Goal: Transaction & Acquisition: Purchase product/service

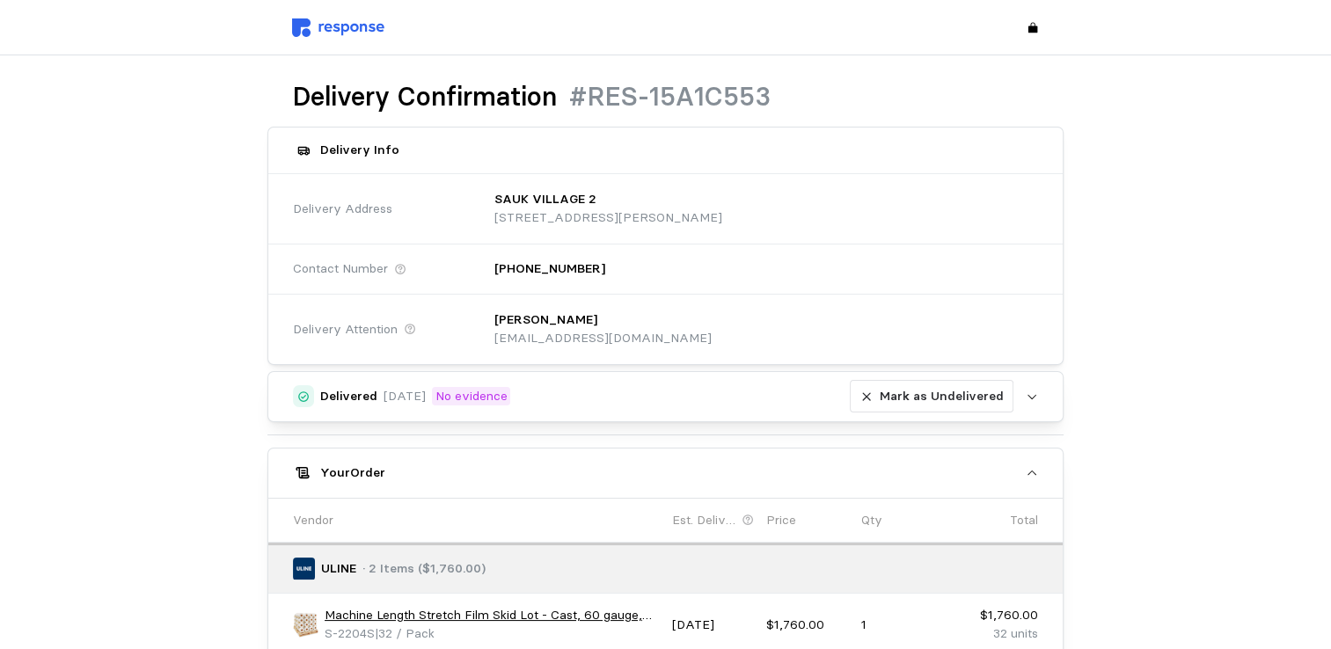
click at [347, 27] on img at bounding box center [338, 27] width 92 height 18
click at [344, 28] on img at bounding box center [338, 27] width 92 height 18
click at [336, 29] on img at bounding box center [338, 27] width 92 height 18
click at [319, 17] on div at bounding box center [665, 27] width 808 height 31
click at [321, 19] on img at bounding box center [338, 27] width 92 height 18
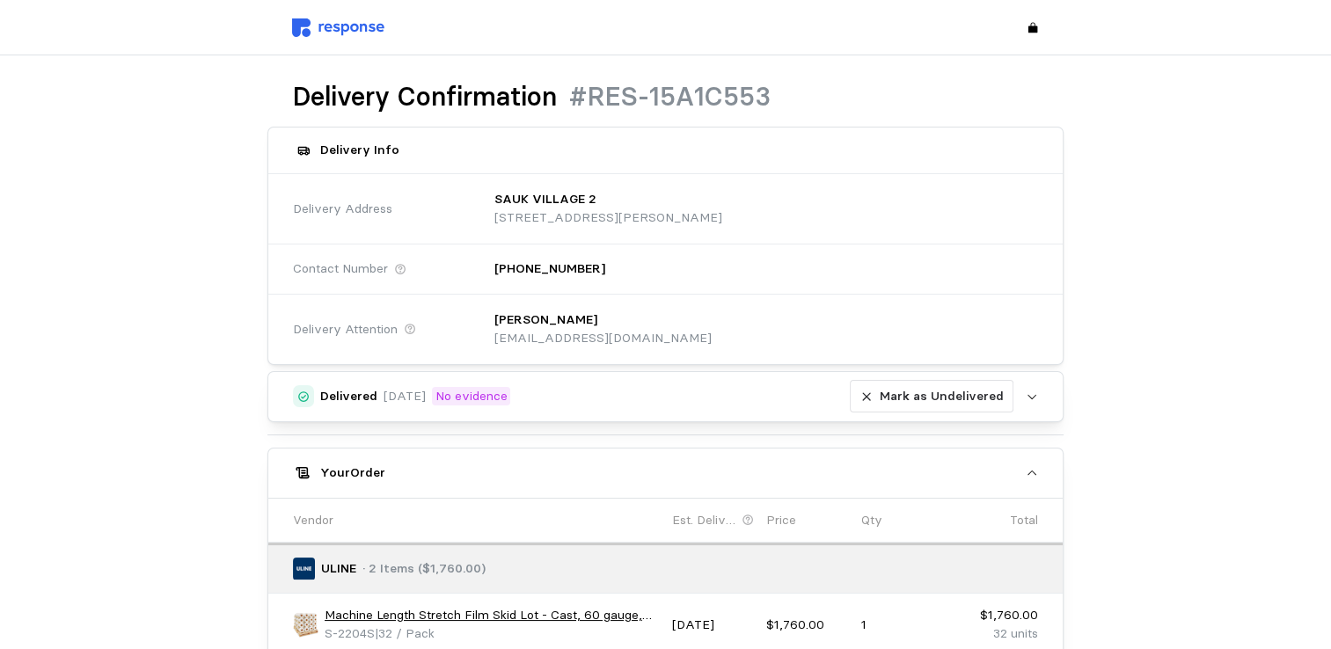
click at [324, 24] on img at bounding box center [338, 27] width 92 height 18
click at [325, 26] on img at bounding box center [338, 27] width 92 height 18
click at [310, 24] on img at bounding box center [338, 27] width 92 height 18
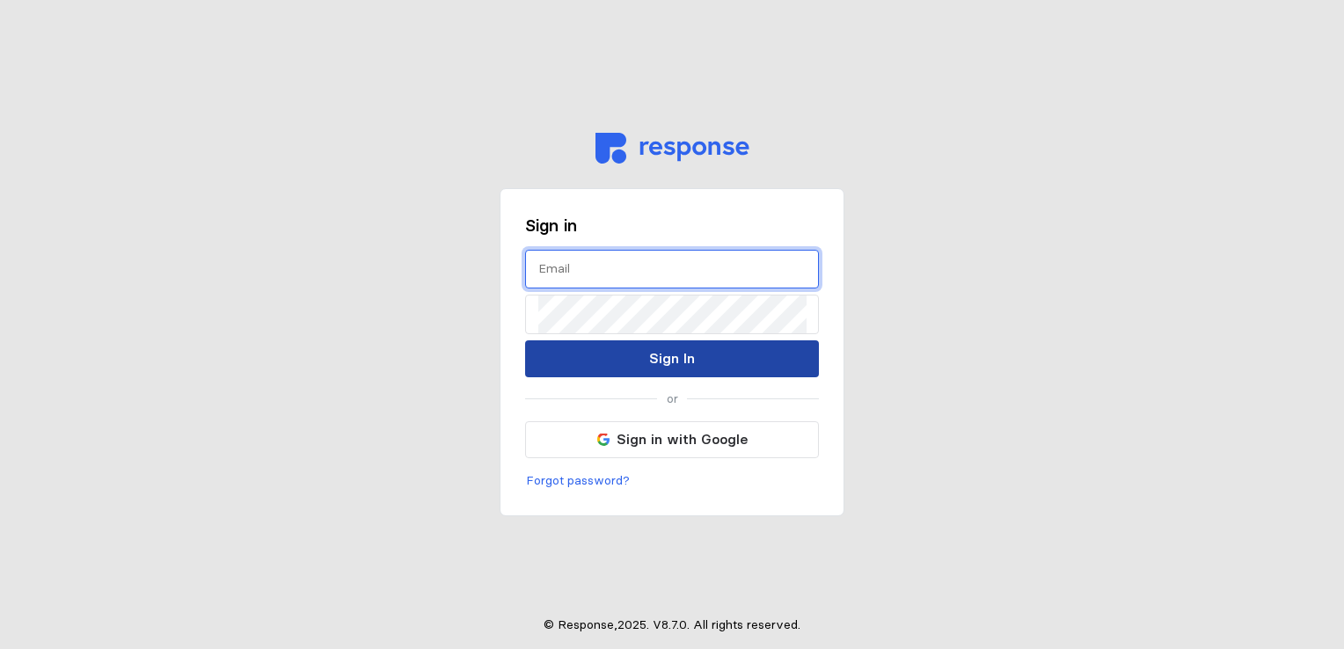
type input "[EMAIL_ADDRESS][DOMAIN_NAME]"
click at [660, 362] on p "Sign In" at bounding box center [672, 358] width 46 height 22
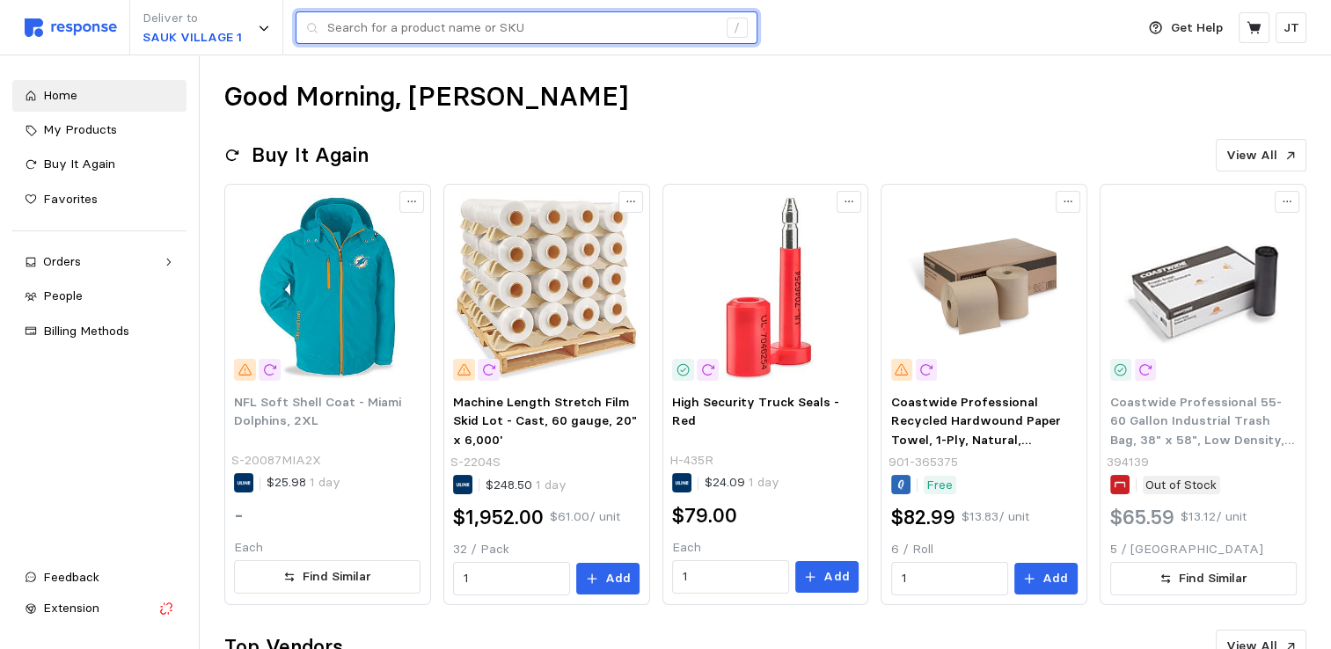
click at [412, 26] on input "text" at bounding box center [522, 28] width 390 height 32
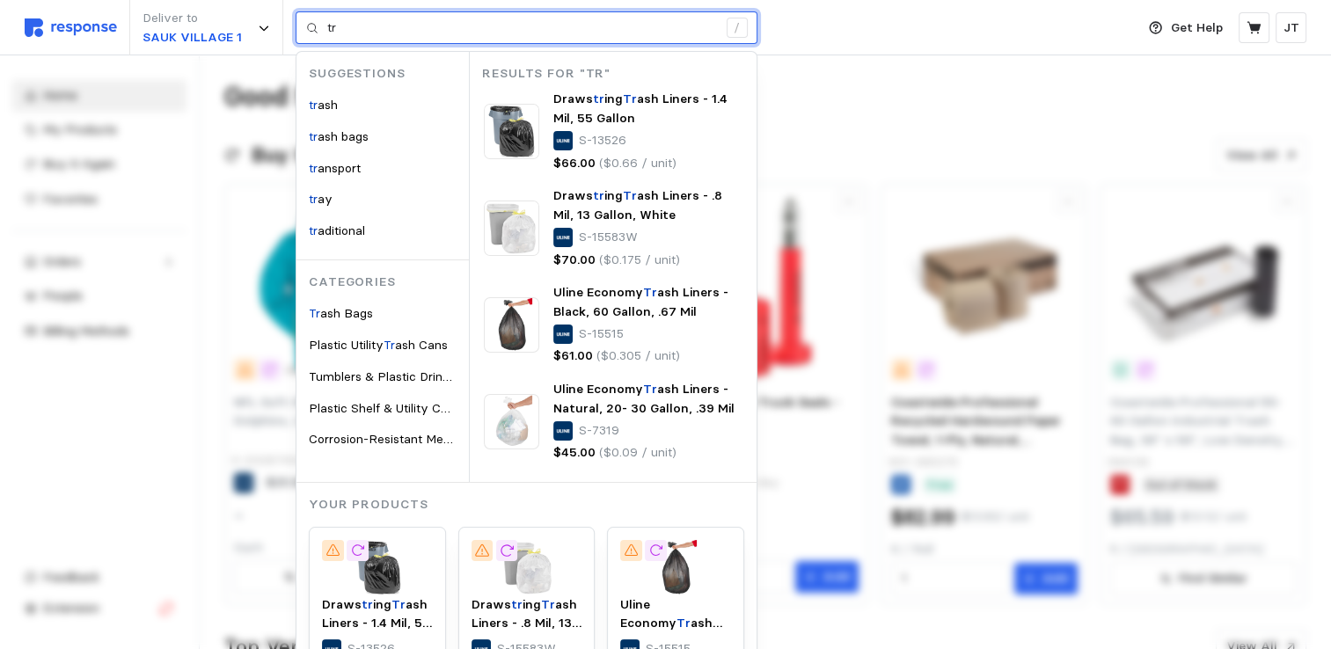
type input "t"
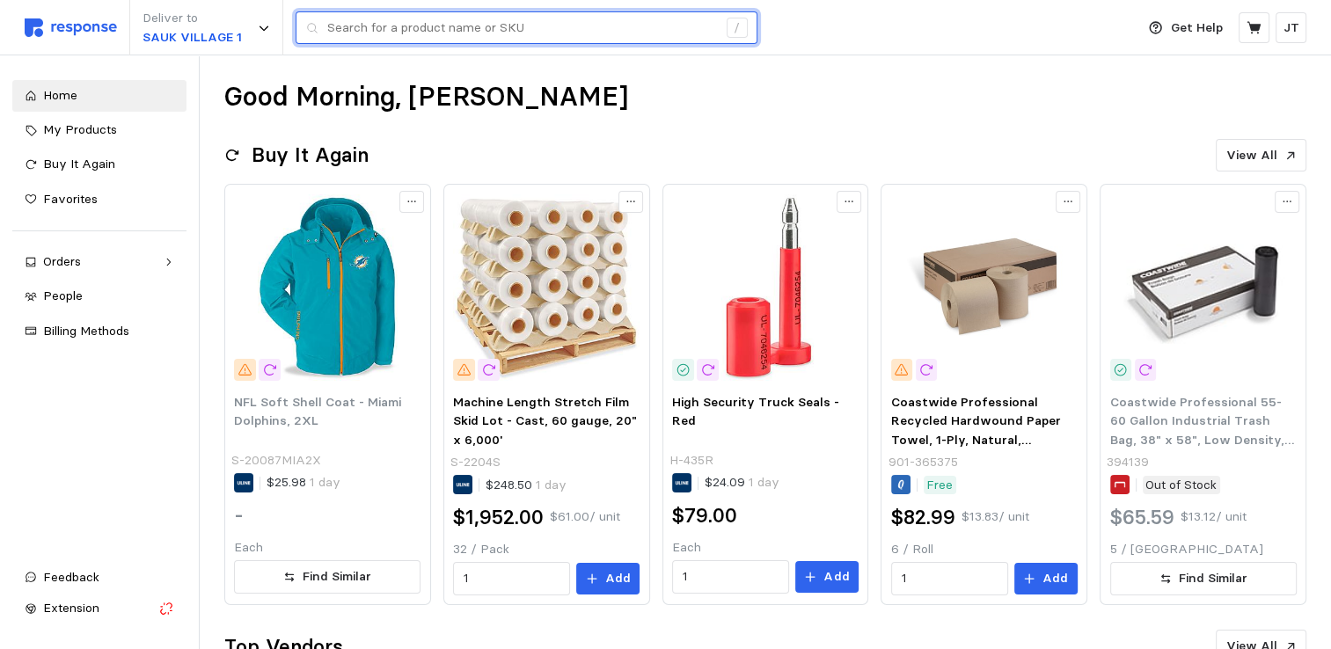
click at [349, 27] on input "text" at bounding box center [522, 28] width 390 height 32
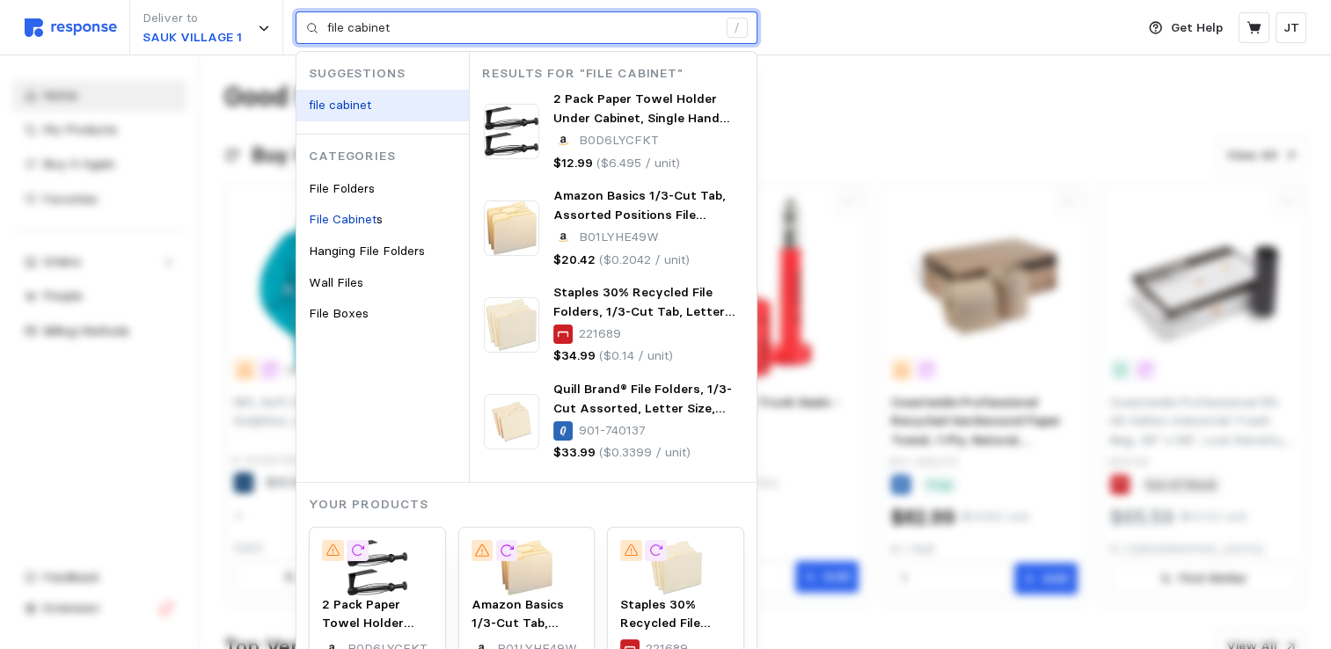
click at [344, 106] on mark "file cabinet" at bounding box center [340, 105] width 62 height 16
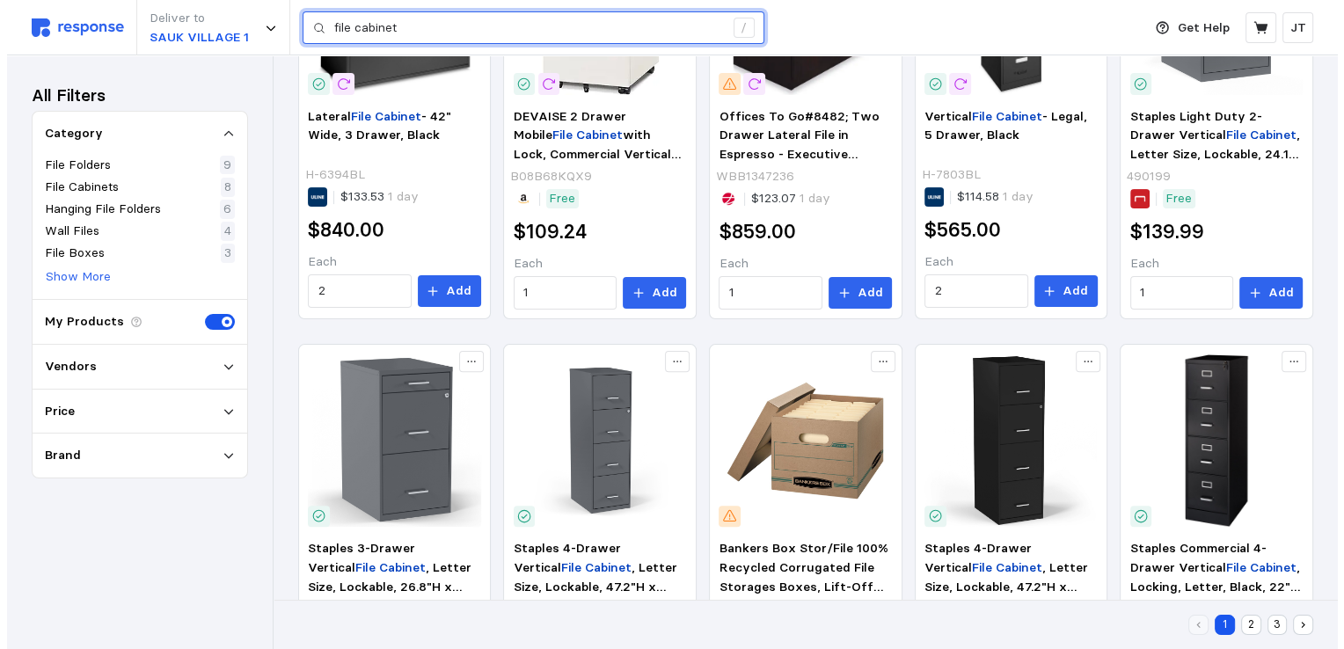
scroll to position [704, 0]
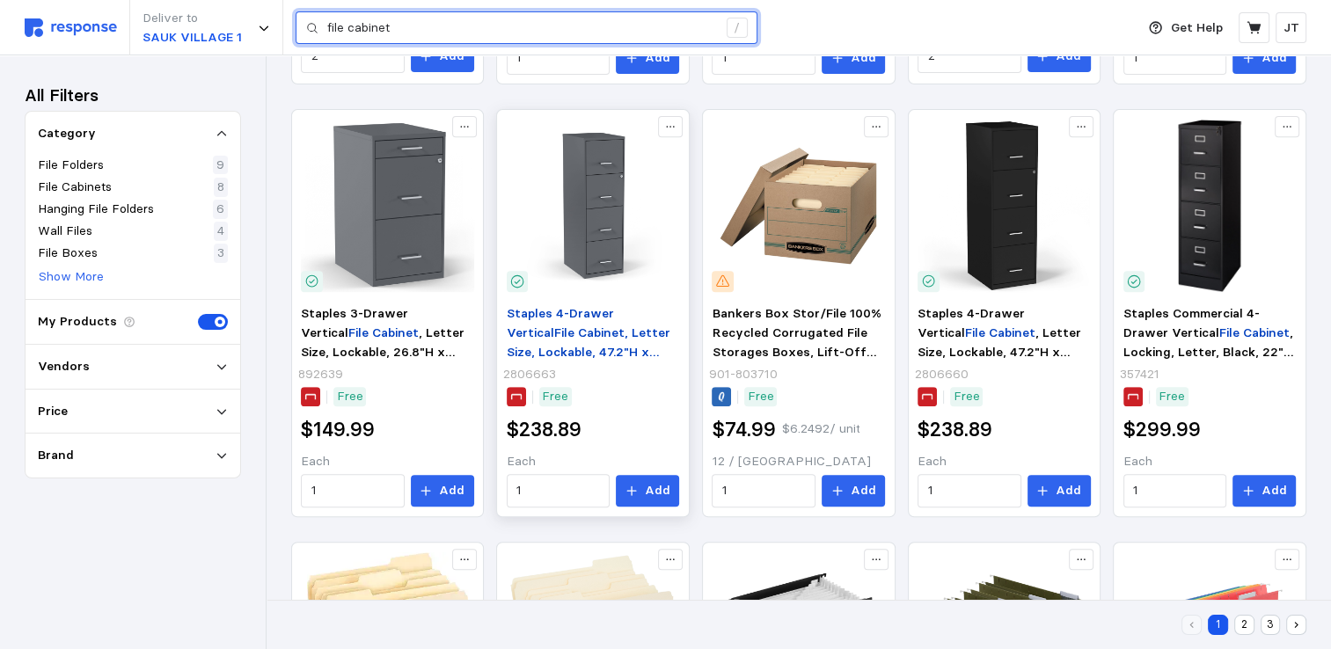
type input "file cabinet"
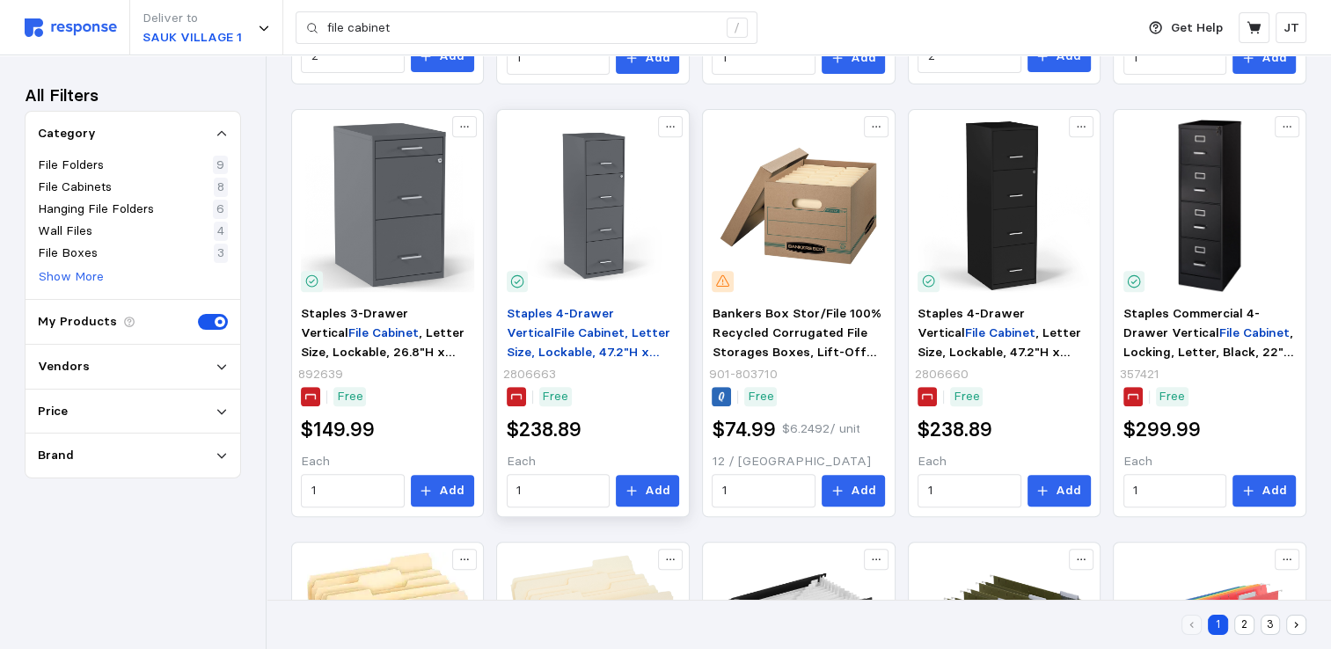
click at [601, 320] on p "Staples 4-Drawer Vertical File Cabinet , Letter Size, Lockable, 47.2"H x 14.5"W…" at bounding box center [593, 332] width 173 height 57
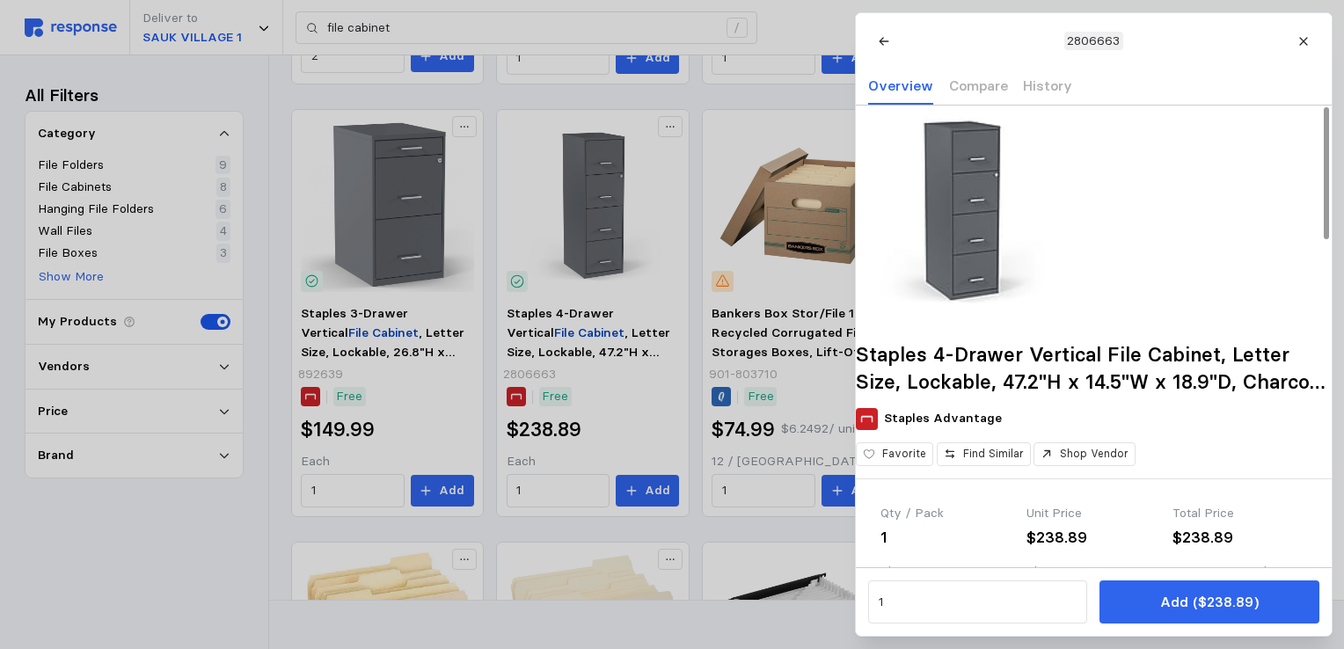
click at [1003, 238] on img at bounding box center [961, 211] width 211 height 211
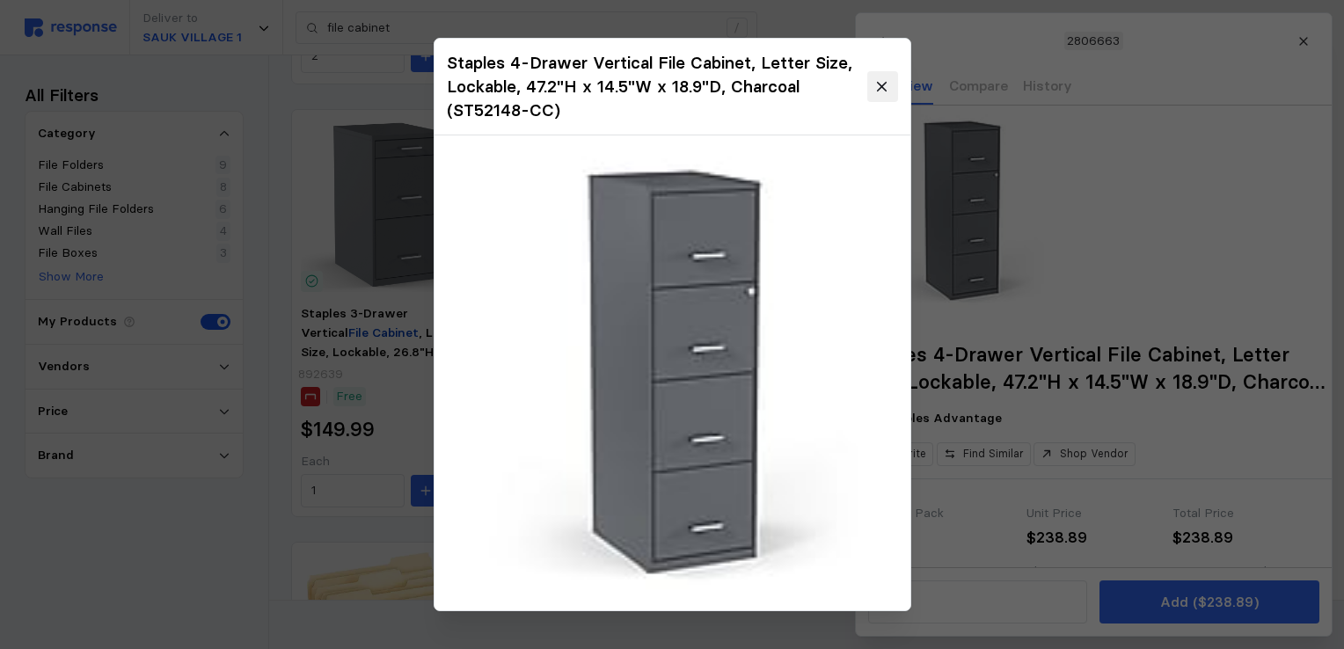
click at [886, 89] on icon at bounding box center [882, 87] width 16 height 16
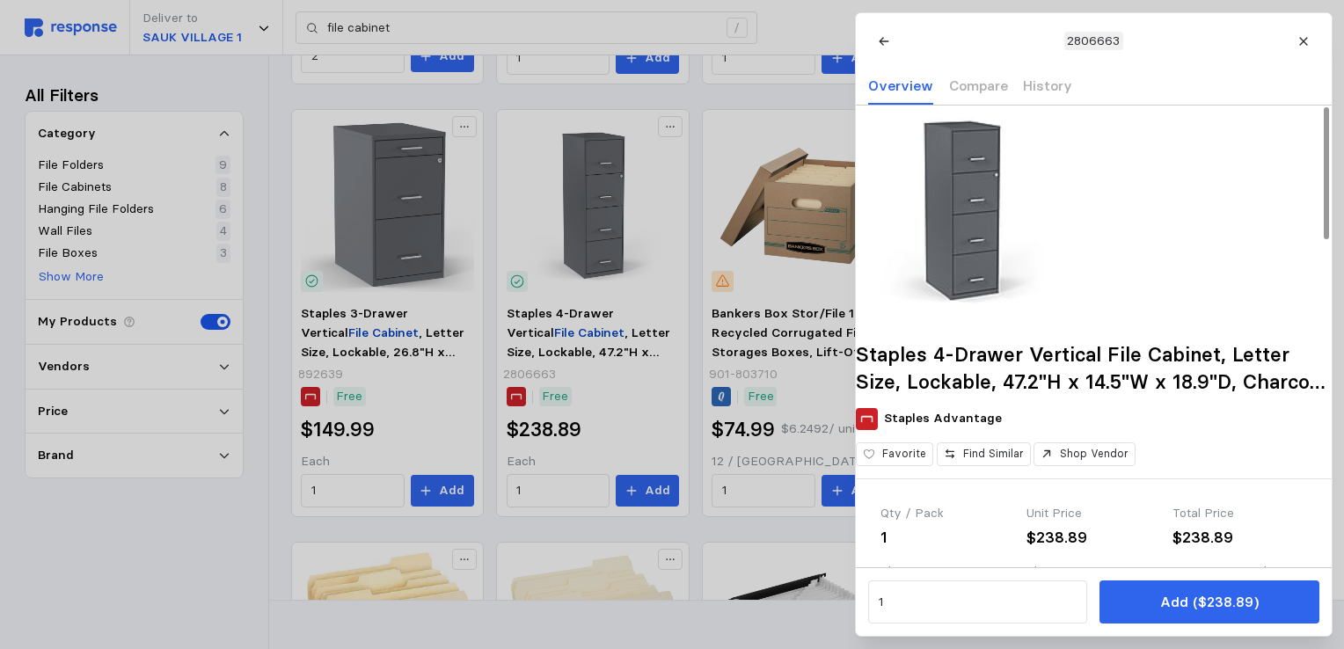
click at [1305, 42] on icon at bounding box center [1304, 41] width 12 height 12
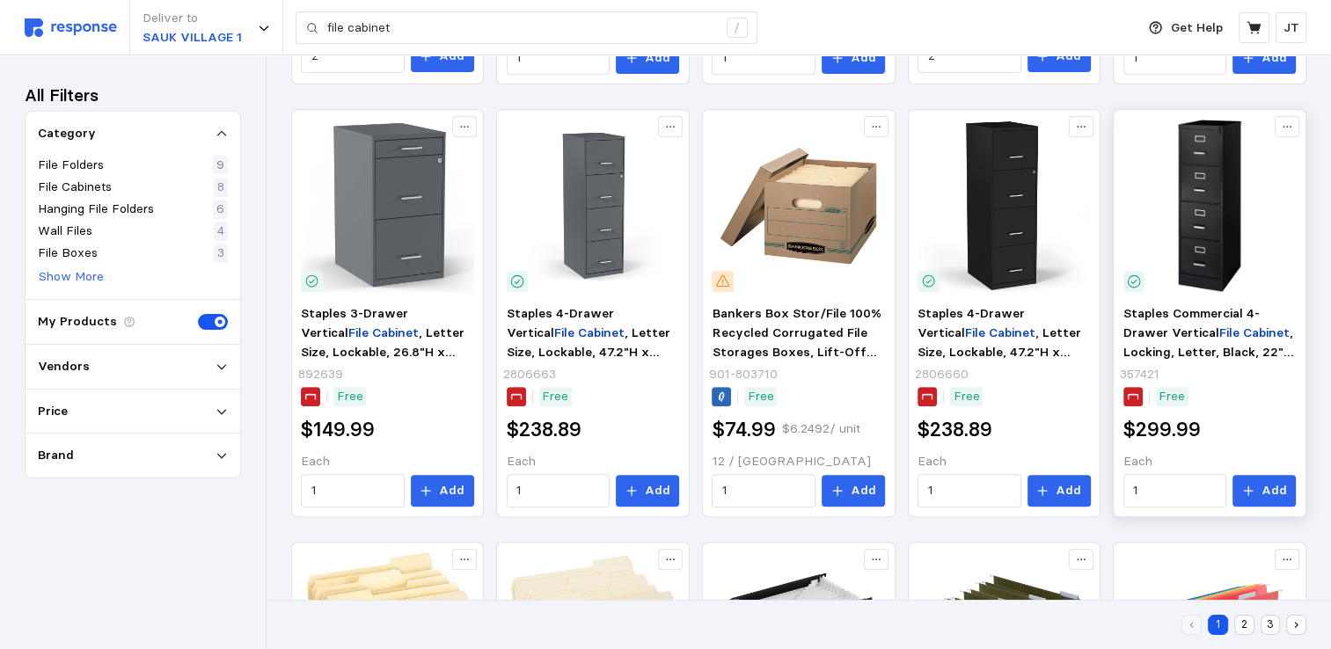
click at [1205, 163] on img at bounding box center [1209, 206] width 173 height 173
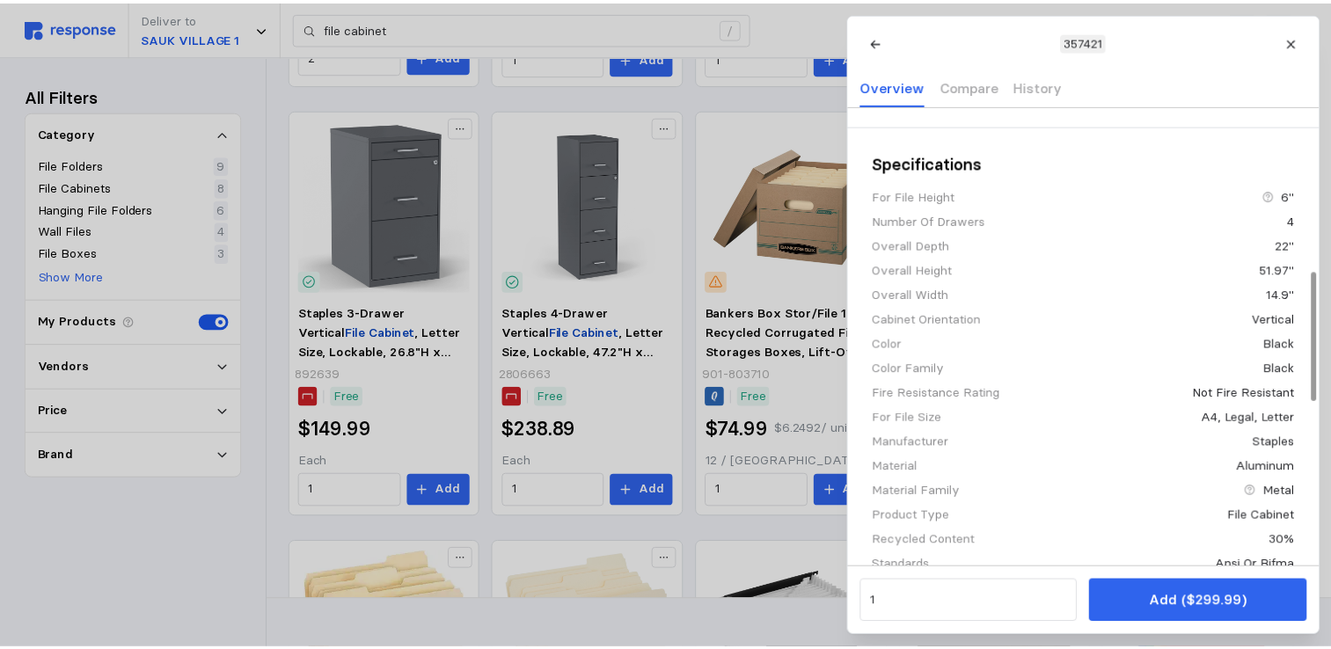
scroll to position [0, 0]
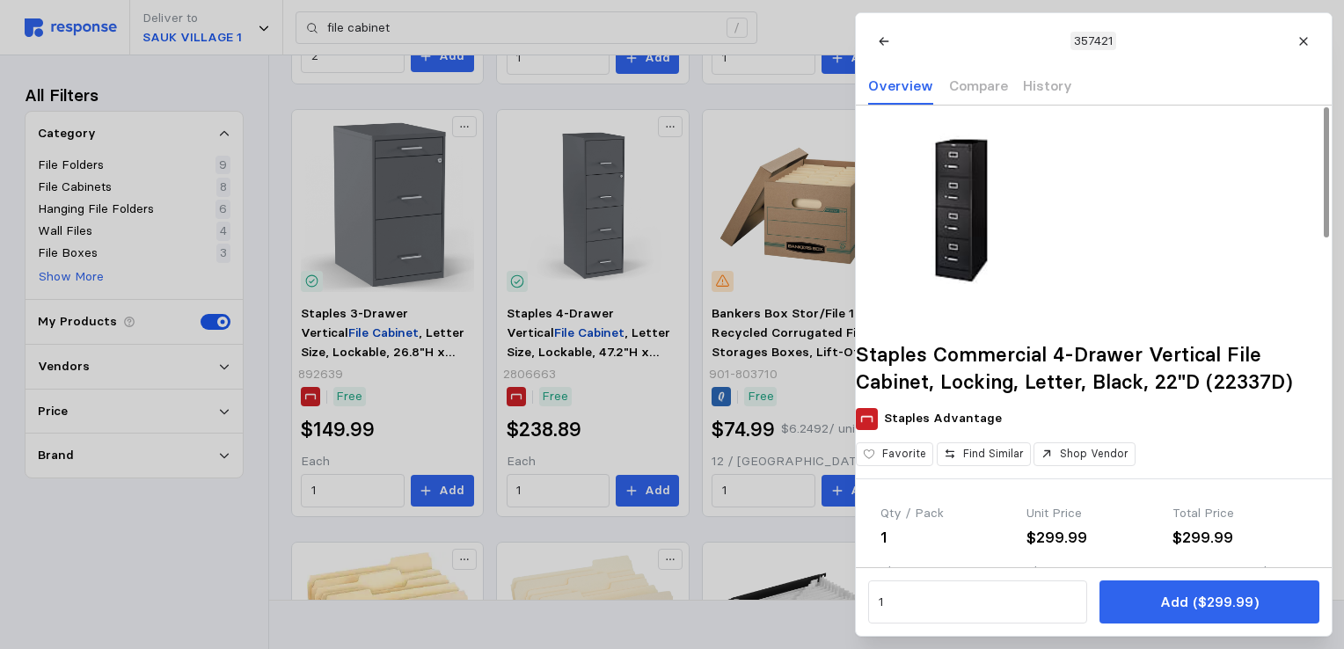
click at [975, 253] on img at bounding box center [961, 211] width 211 height 211
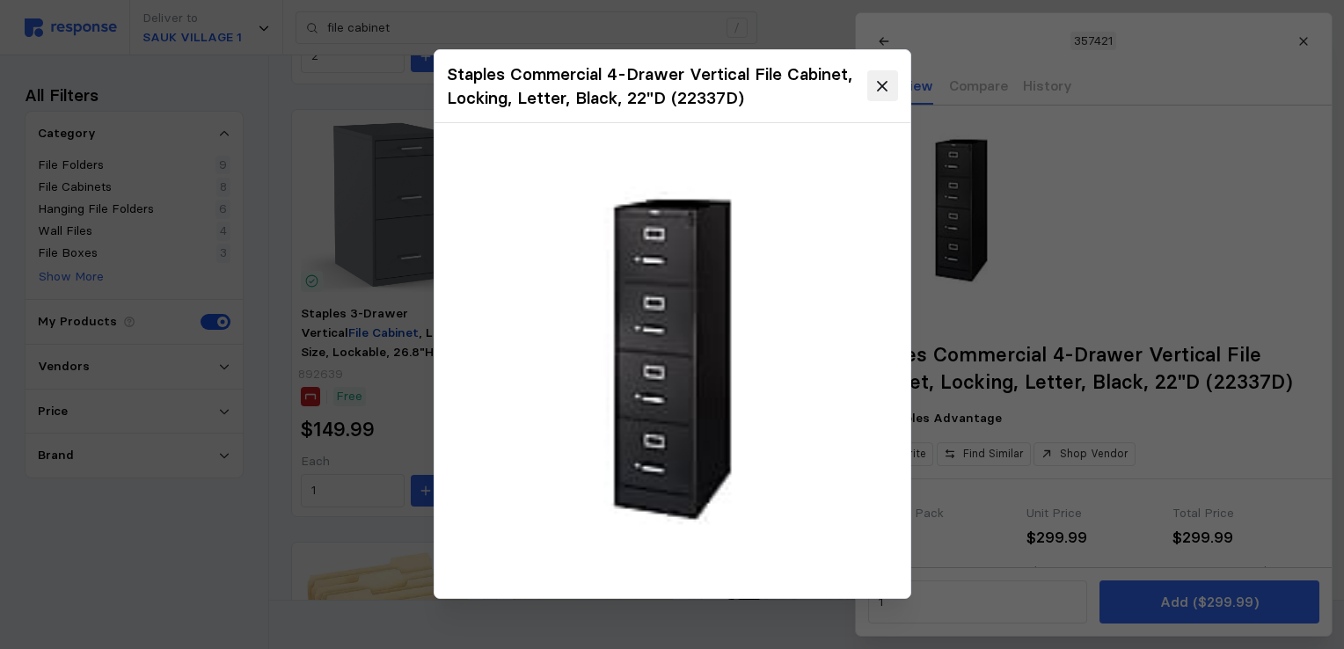
click at [881, 89] on icon at bounding box center [882, 87] width 16 height 16
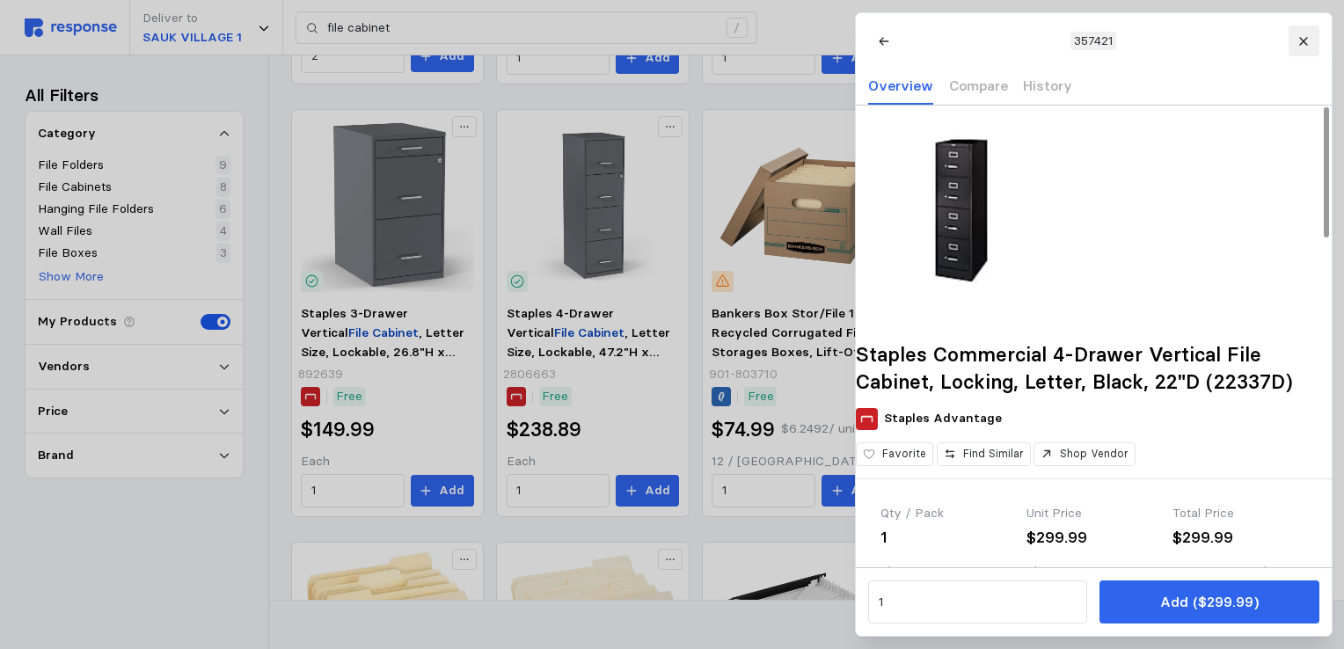
click at [1303, 39] on icon at bounding box center [1304, 41] width 12 height 12
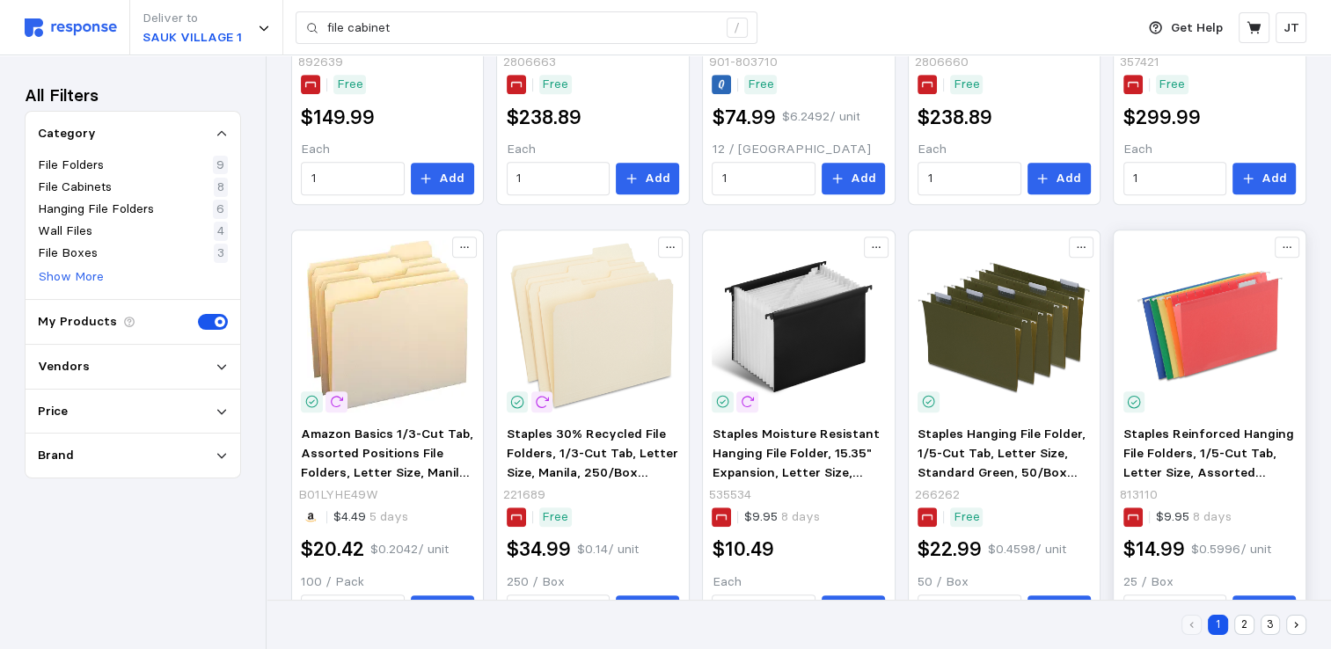
scroll to position [1076, 0]
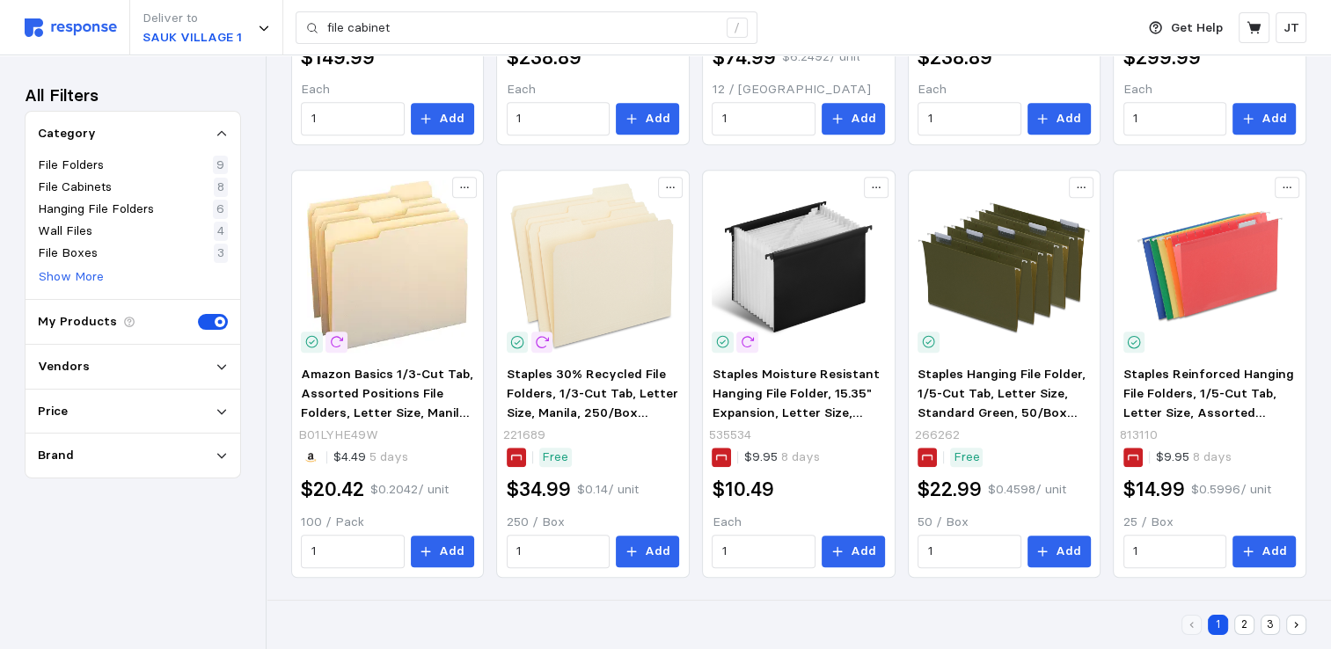
click at [1246, 618] on button "2" at bounding box center [1244, 625] width 20 height 20
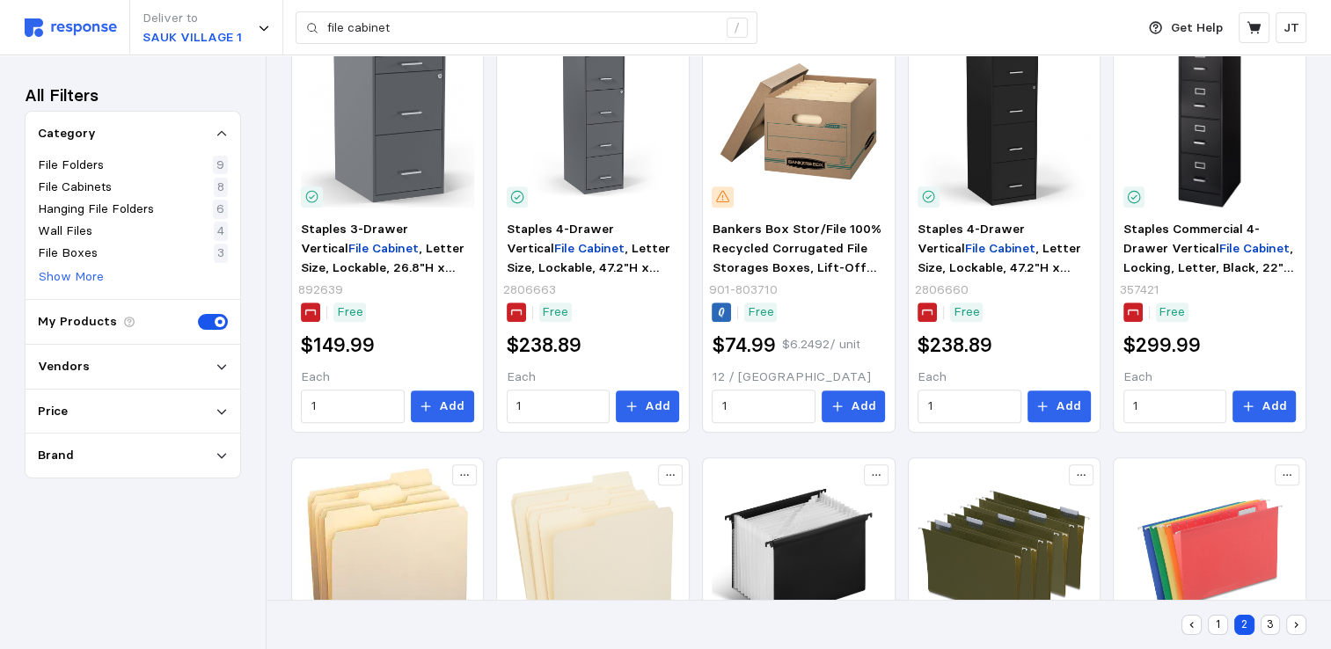
scroll to position [179, 0]
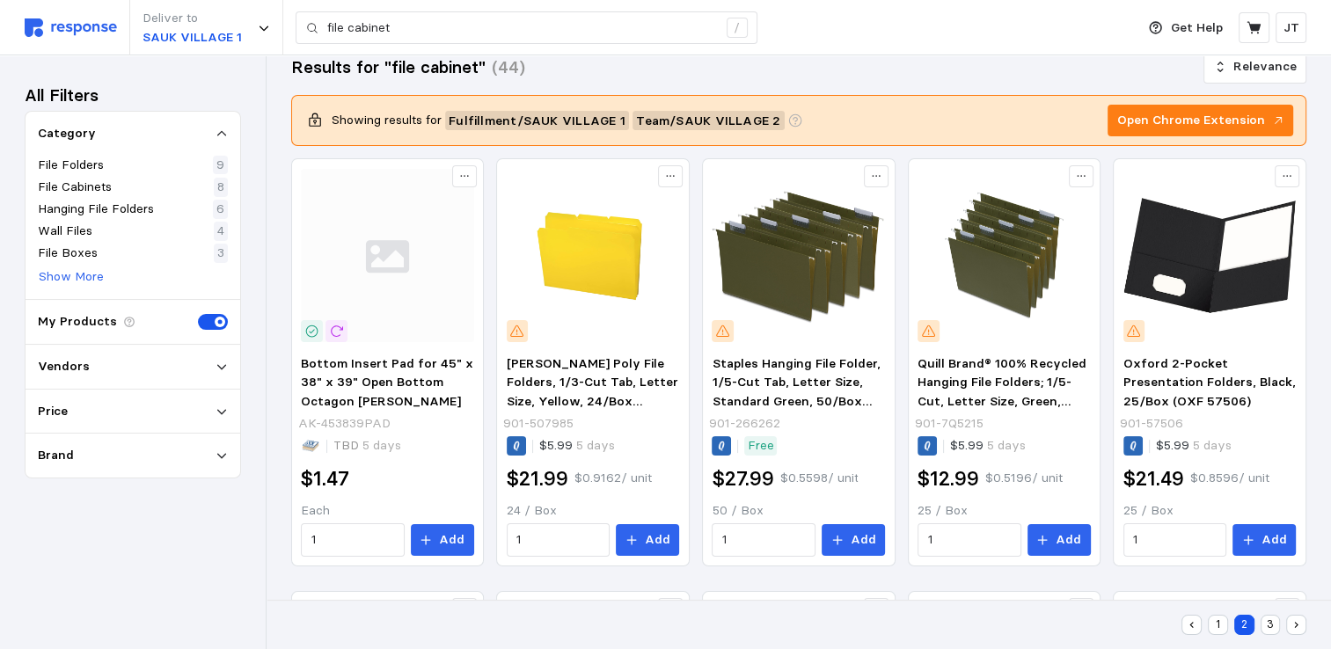
scroll to position [234, 0]
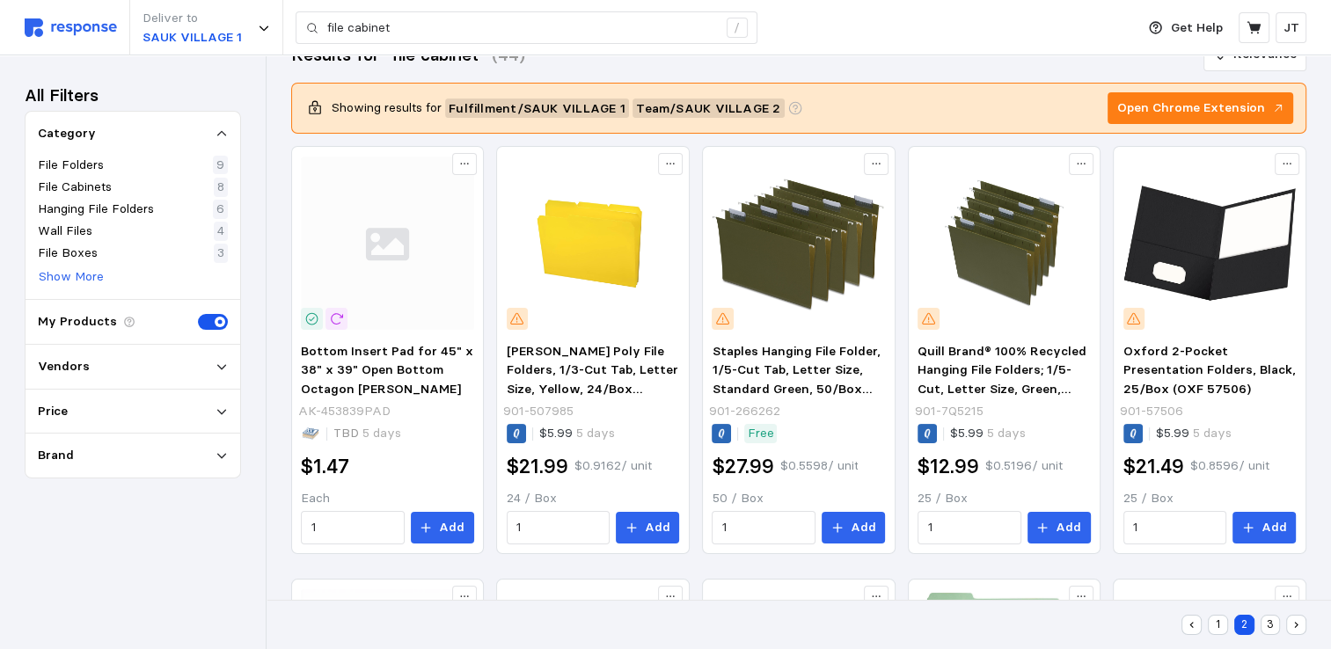
click at [1212, 624] on button "1" at bounding box center [1218, 625] width 20 height 20
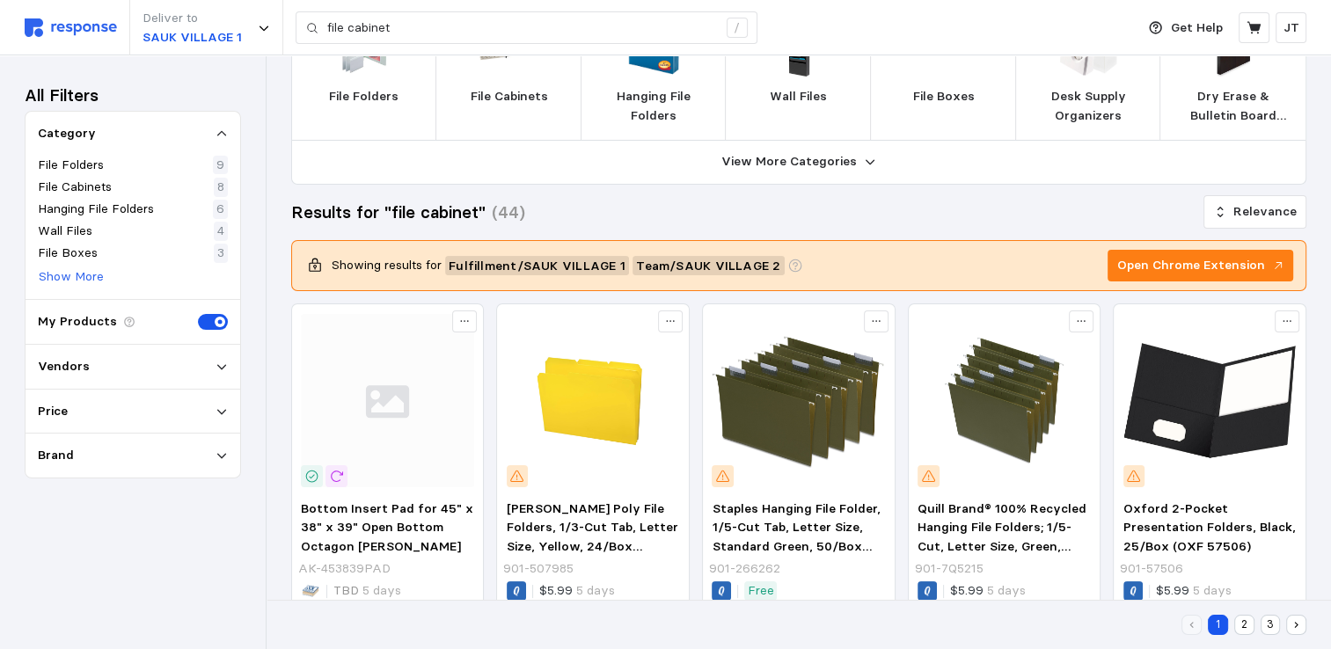
scroll to position [0, 0]
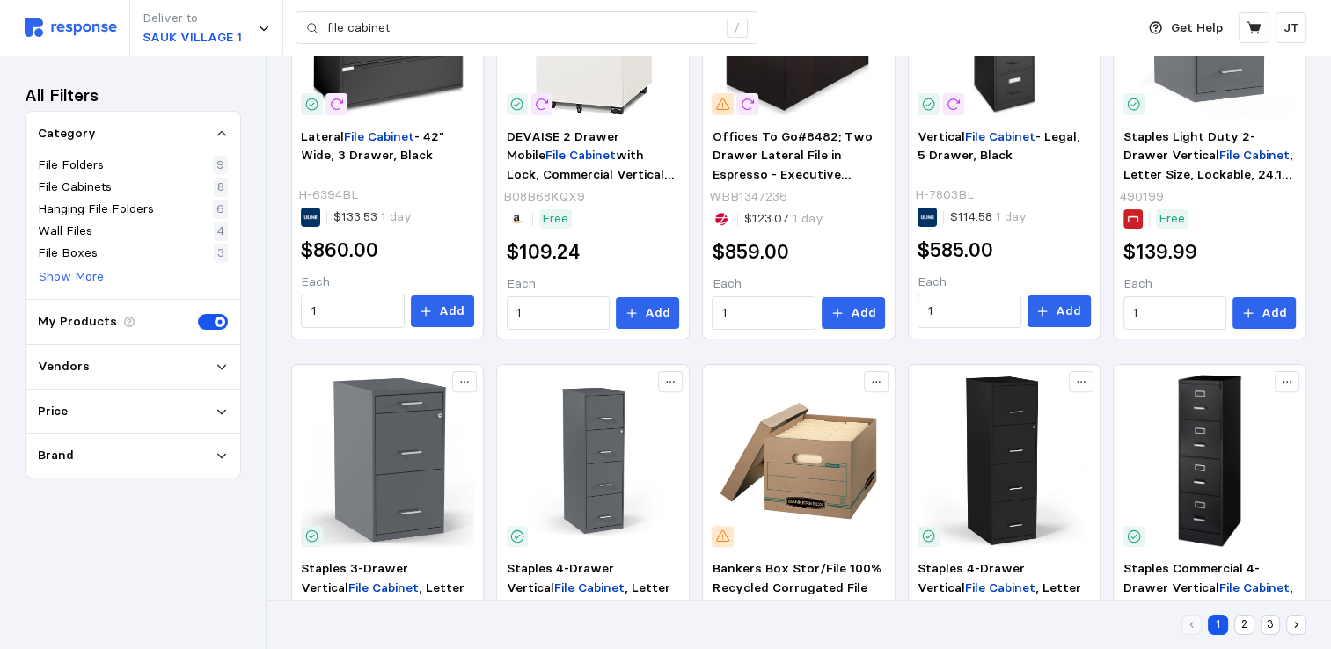
scroll to position [469, 0]
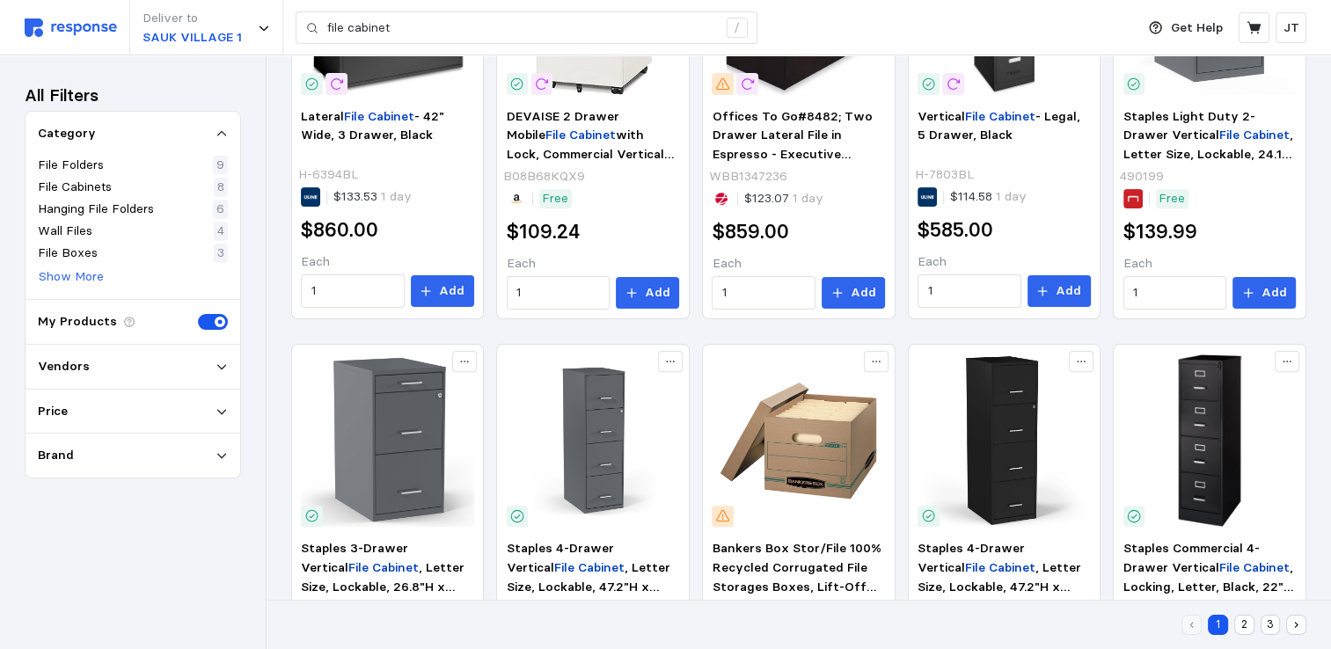
click at [1241, 621] on button "2" at bounding box center [1244, 625] width 20 height 20
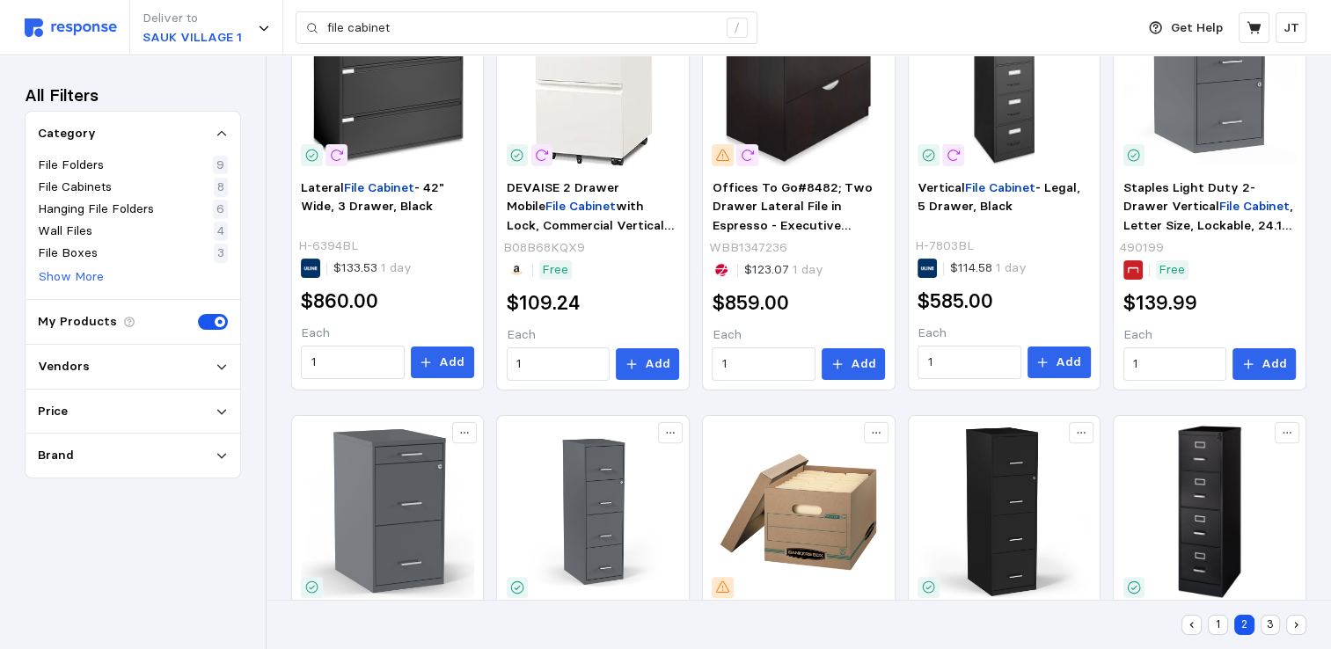
scroll to position [170, 0]
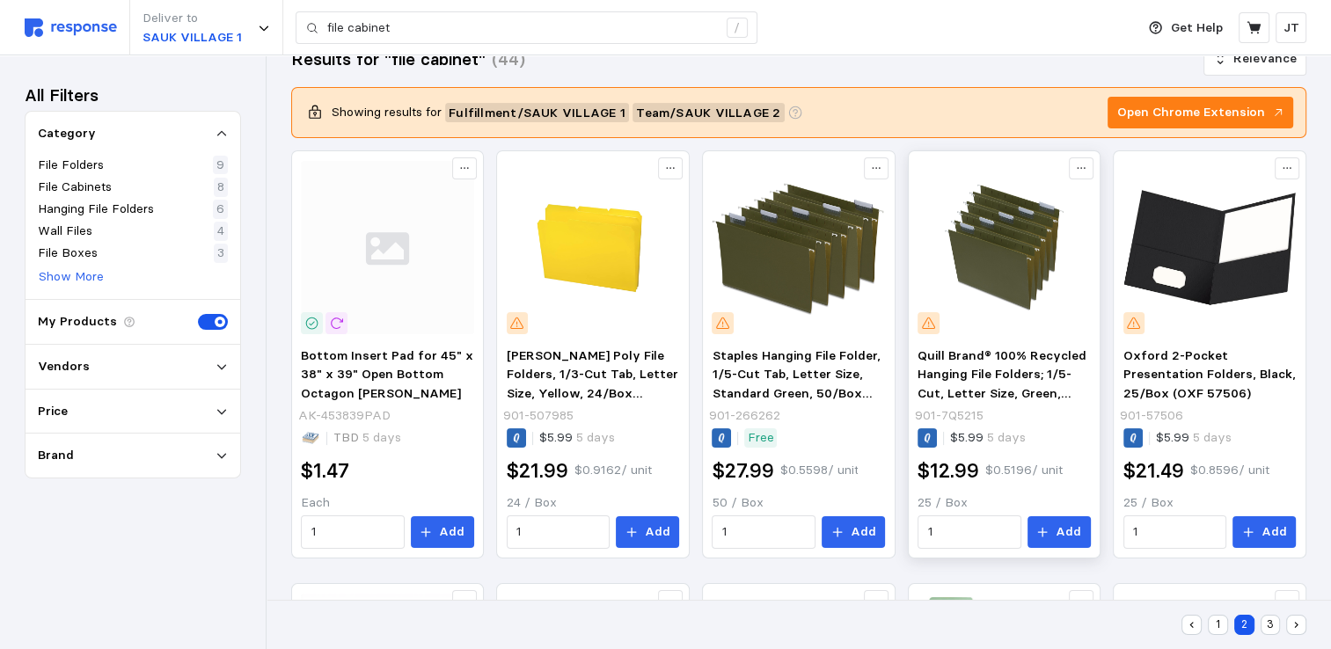
scroll to position [234, 0]
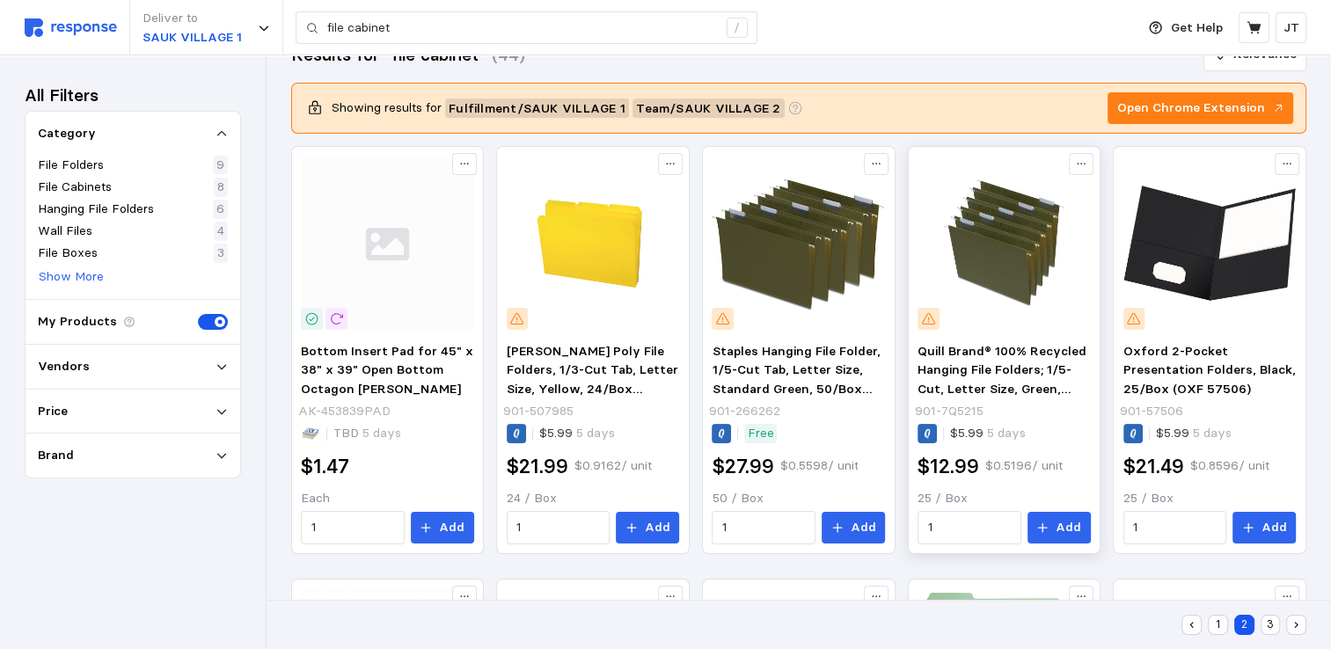
click at [1019, 245] on img at bounding box center [1004, 243] width 173 height 173
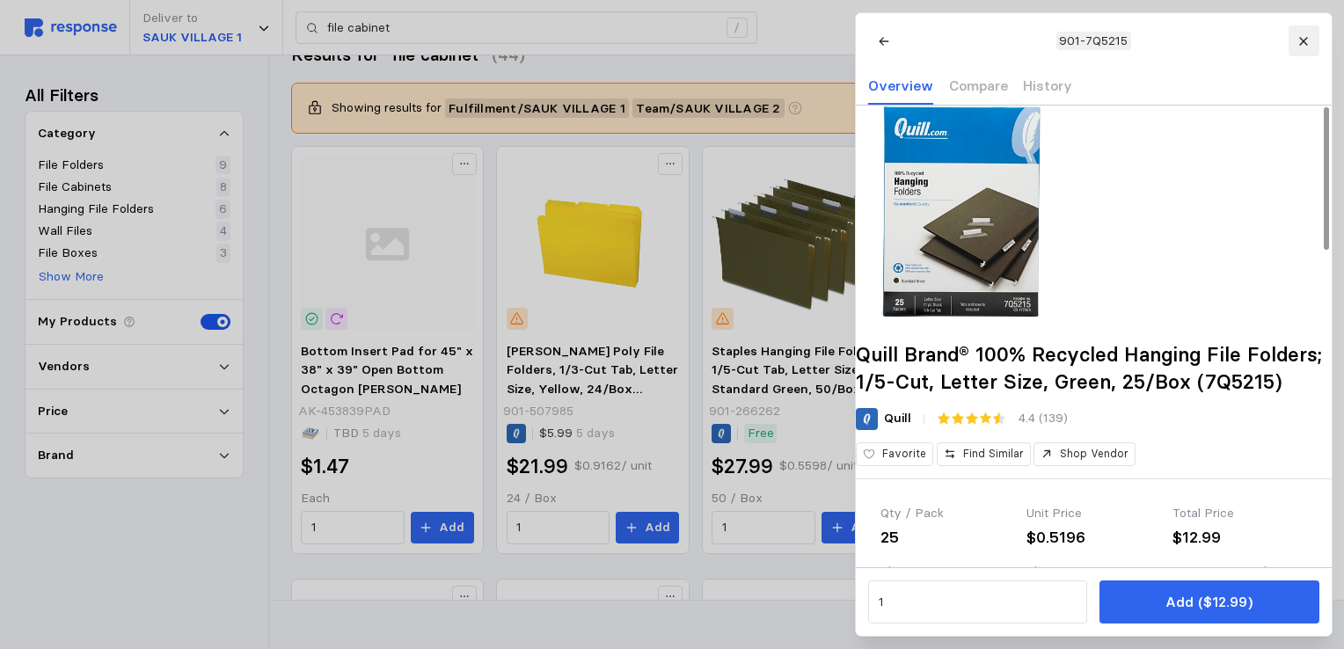
click at [1304, 38] on icon at bounding box center [1304, 41] width 12 height 12
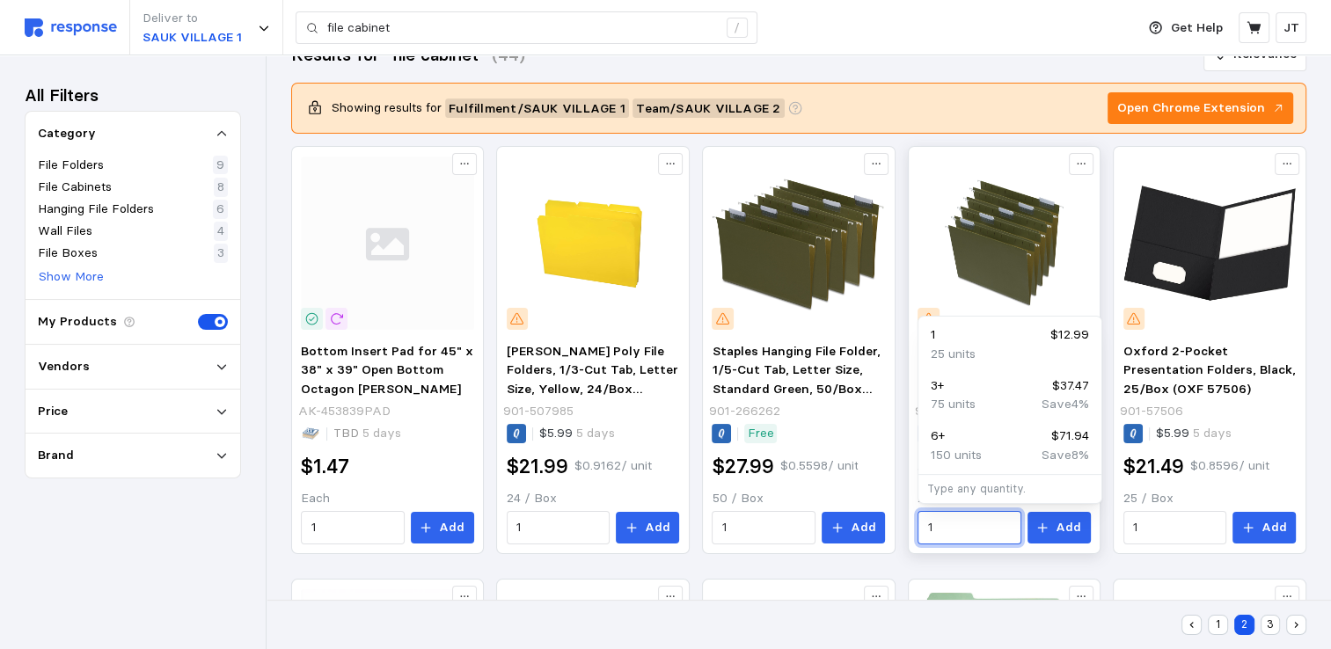
click at [945, 530] on input "1" at bounding box center [970, 528] width 84 height 32
type input "4"
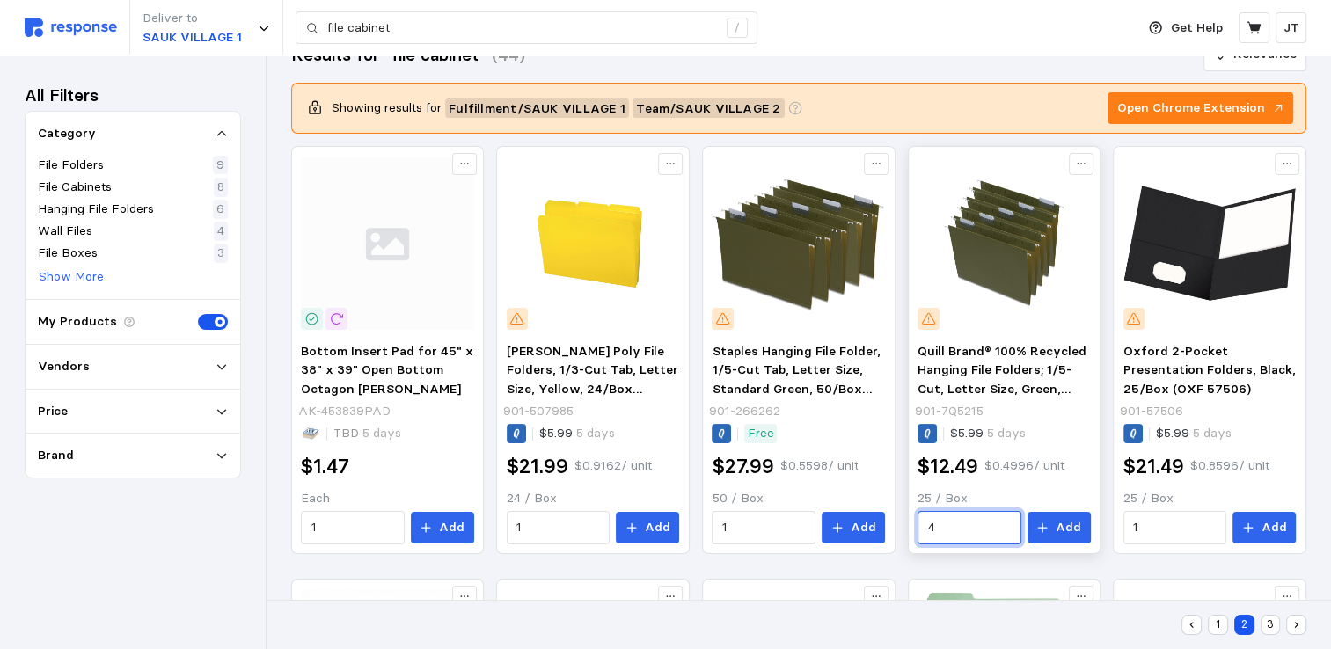
click at [944, 523] on input "4" at bounding box center [970, 528] width 84 height 32
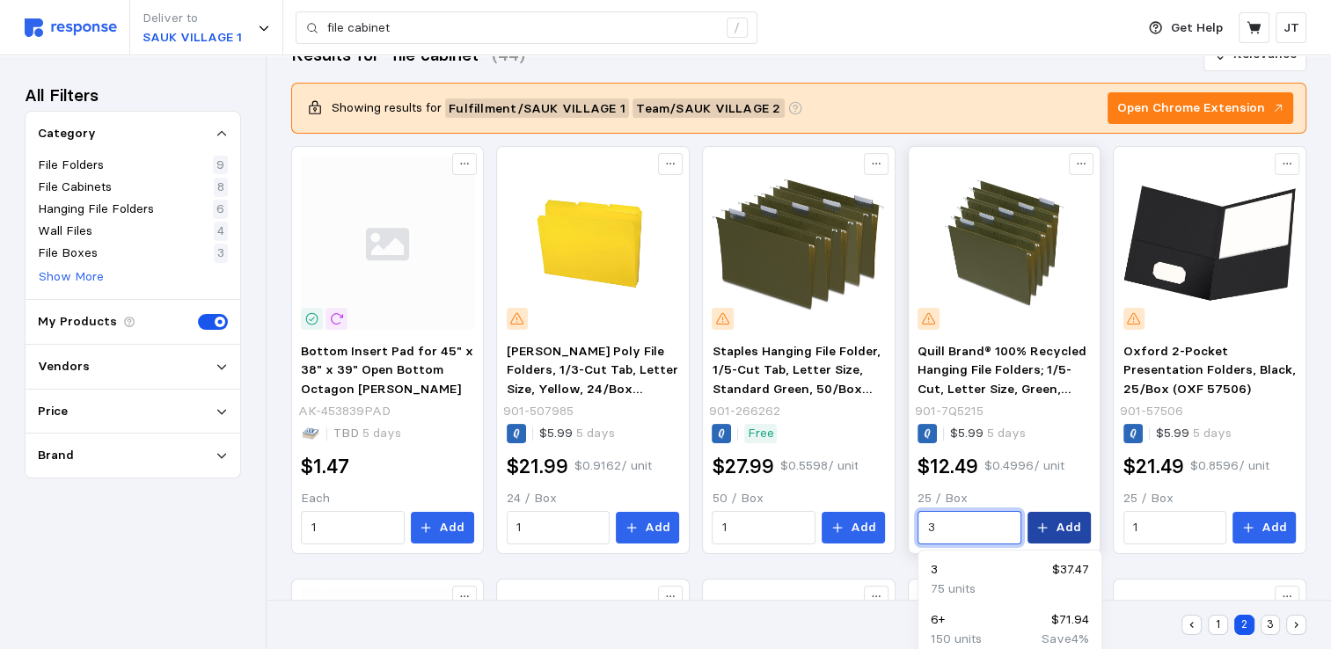
type input "3"
click at [1057, 526] on button "Add" at bounding box center [1058, 528] width 63 height 32
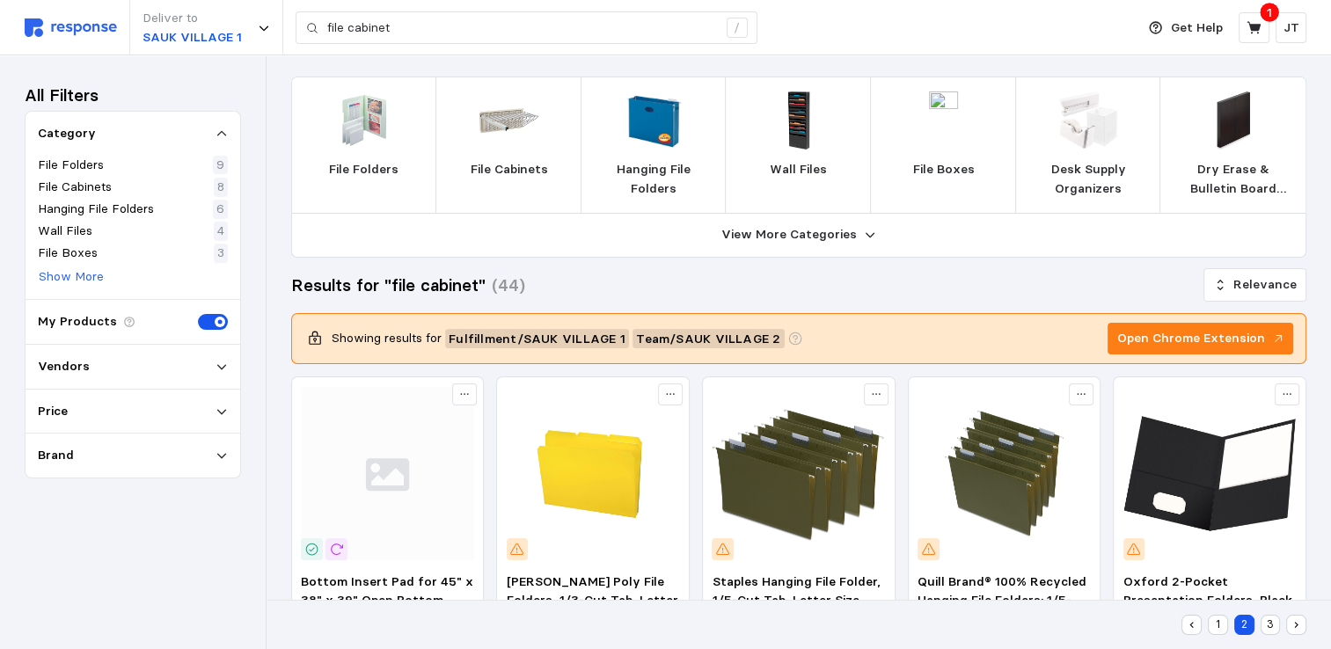
scroll to position [0, 0]
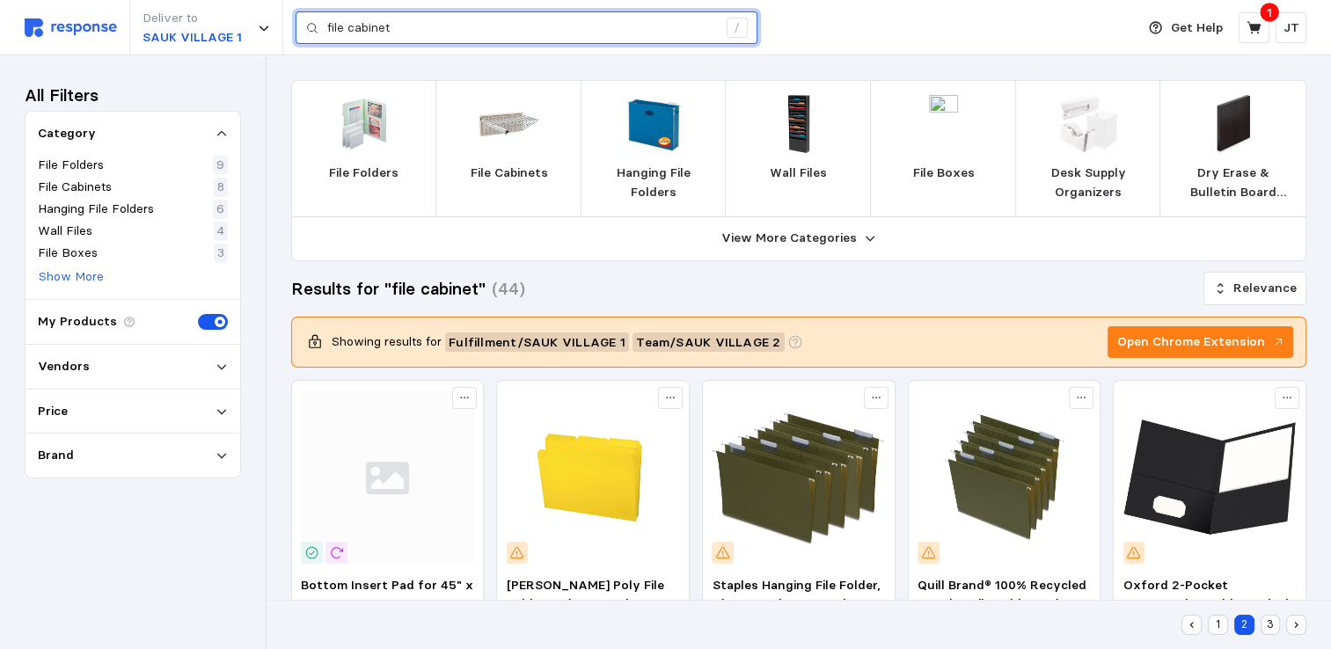
drag, startPoint x: 420, startPoint y: 19, endPoint x: 297, endPoint y: 16, distance: 122.3
click at [297, 17] on div "file cabinet /" at bounding box center [527, 27] width 462 height 33
click at [340, 33] on input "text" at bounding box center [522, 28] width 390 height 32
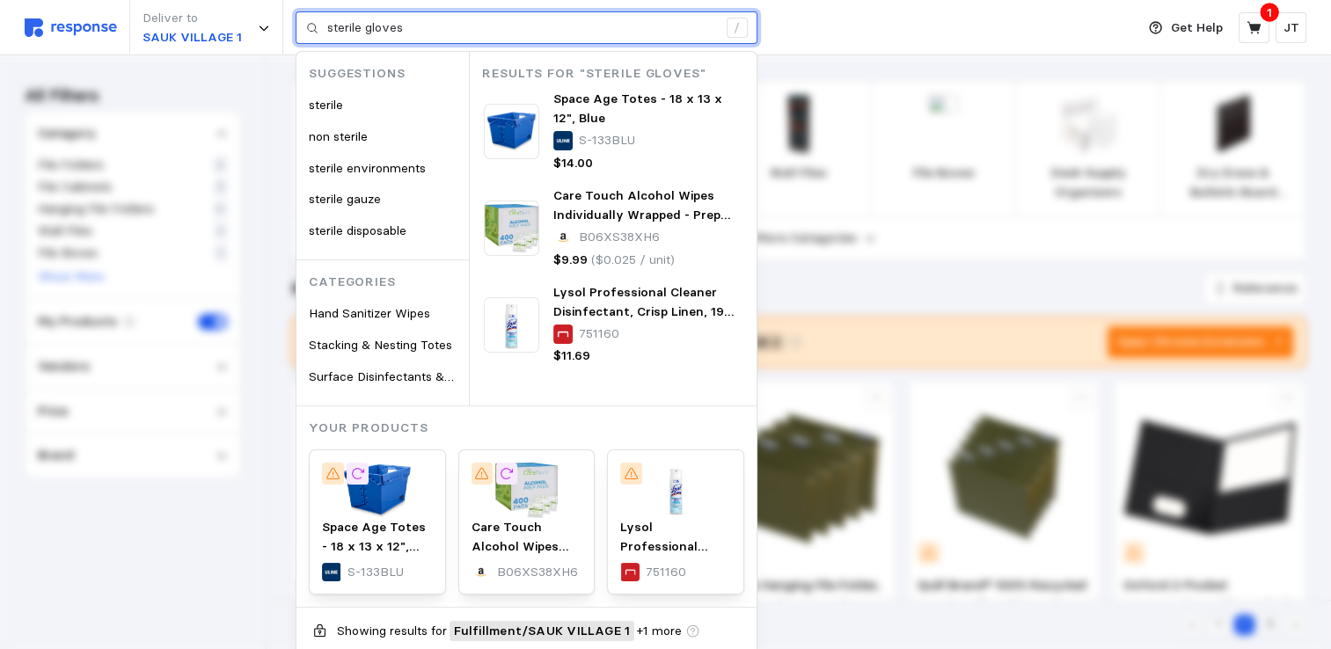
type input "sterile gloves"
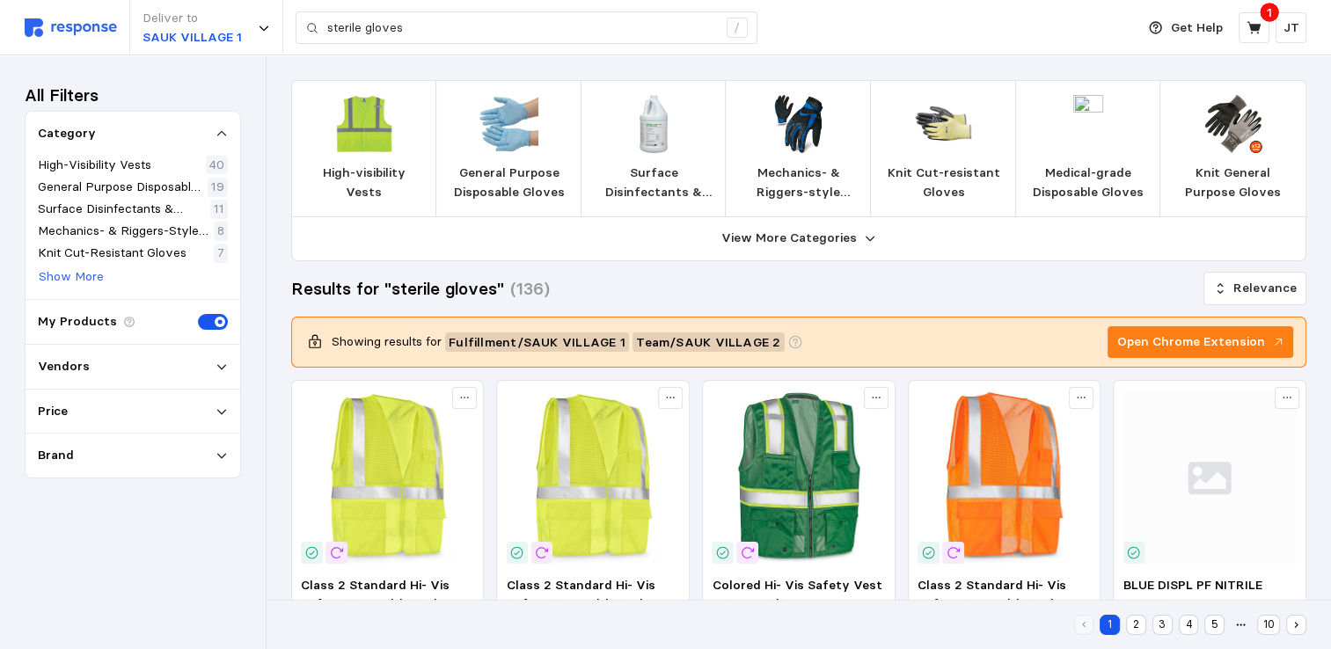
click at [518, 161] on div "General Purpose Disposable Gloves" at bounding box center [508, 148] width 147 height 137
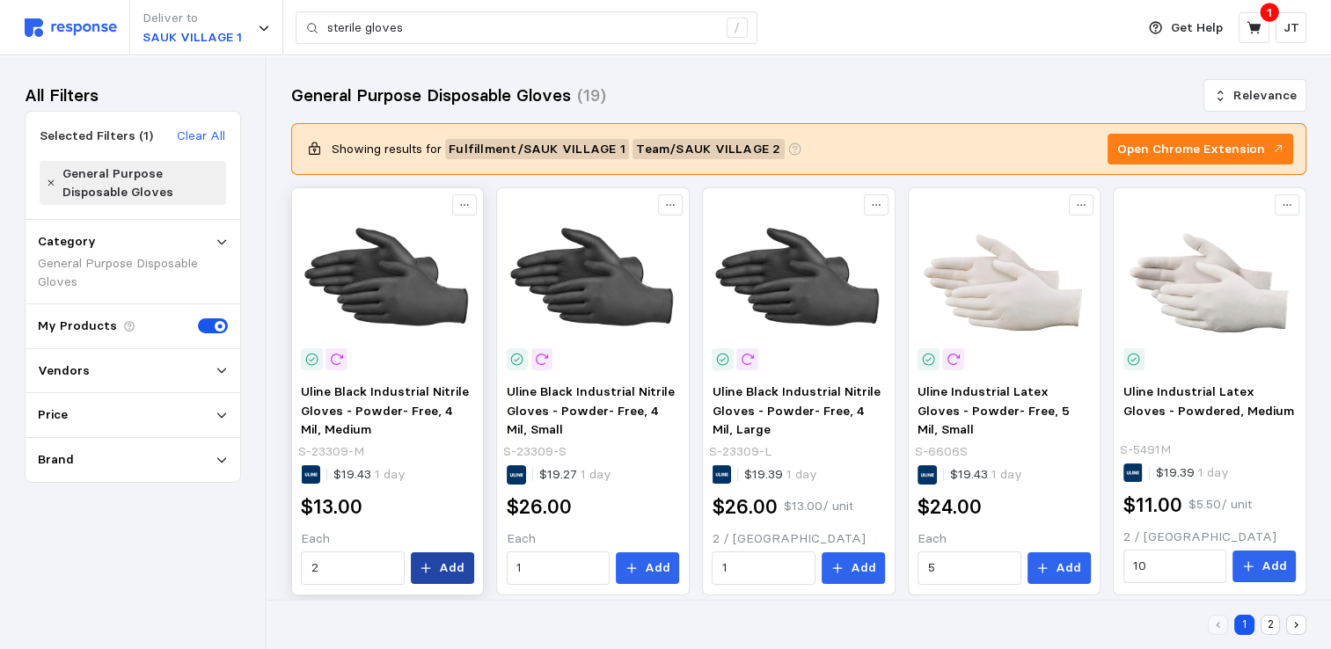
click at [432, 569] on icon at bounding box center [426, 568] width 12 height 12
click at [1252, 13] on button at bounding box center [1254, 27] width 31 height 31
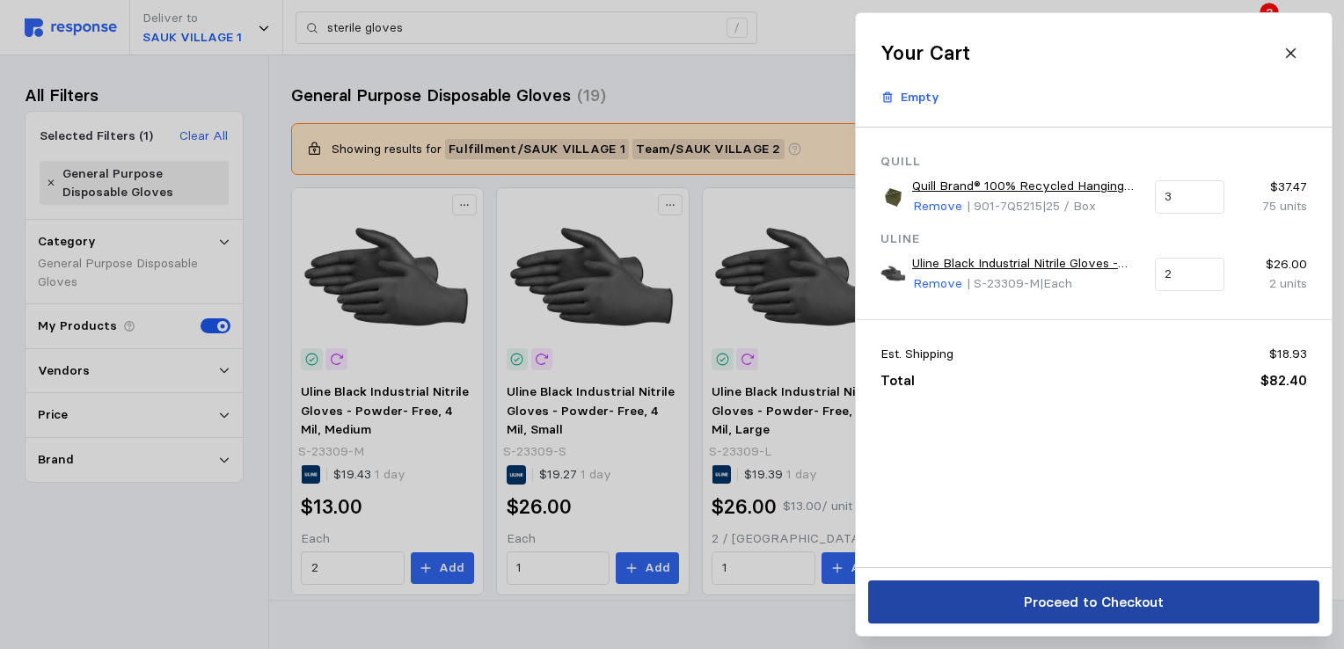
click at [1065, 603] on p "Proceed to Checkout" at bounding box center [1093, 602] width 140 height 22
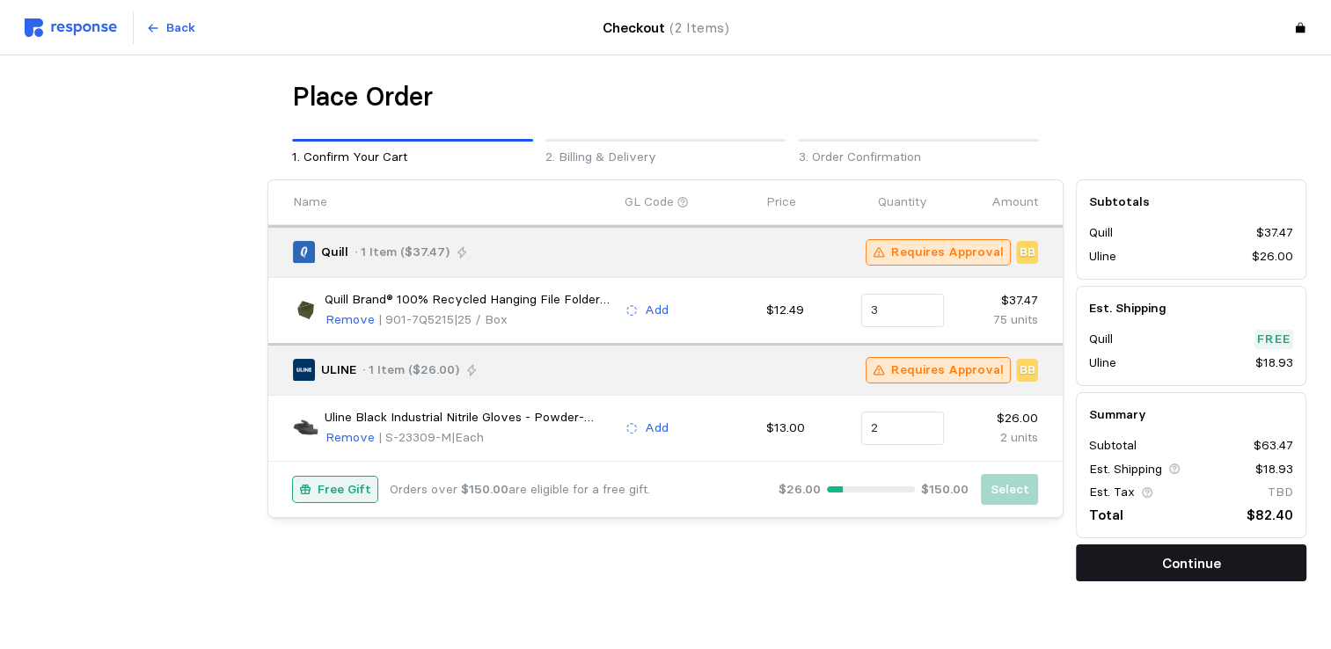
click at [1168, 554] on p "Continue" at bounding box center [1191, 563] width 59 height 22
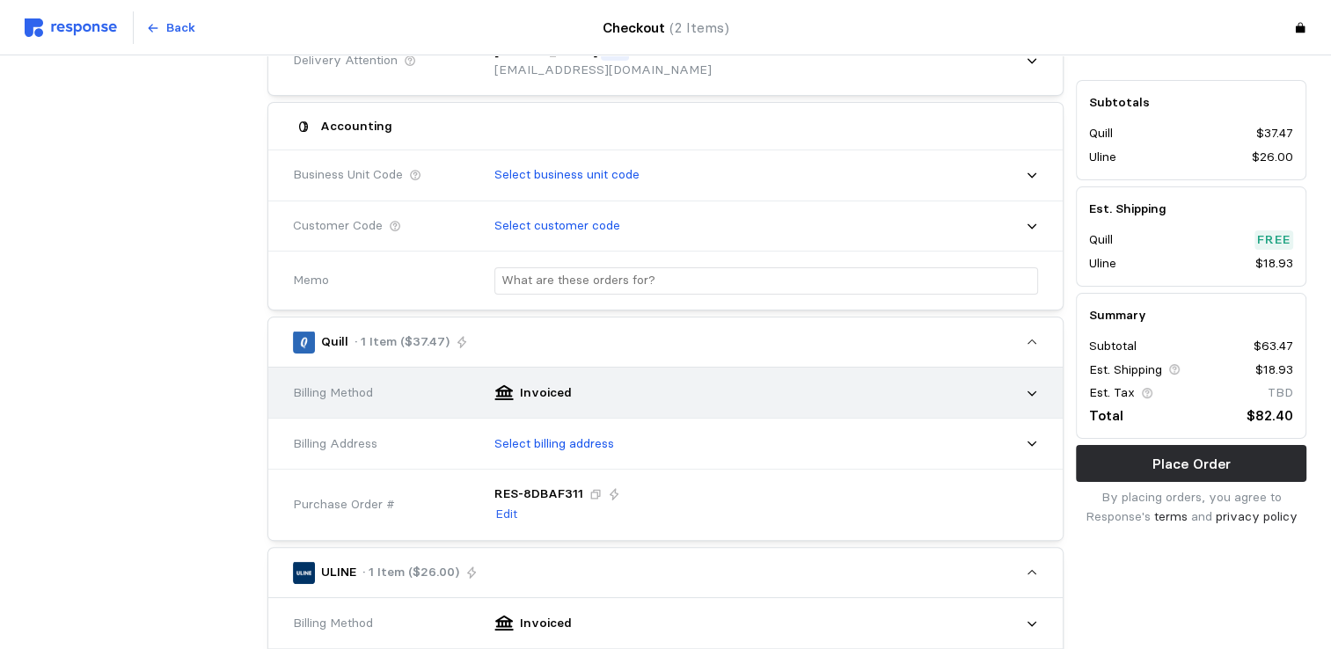
scroll to position [469, 0]
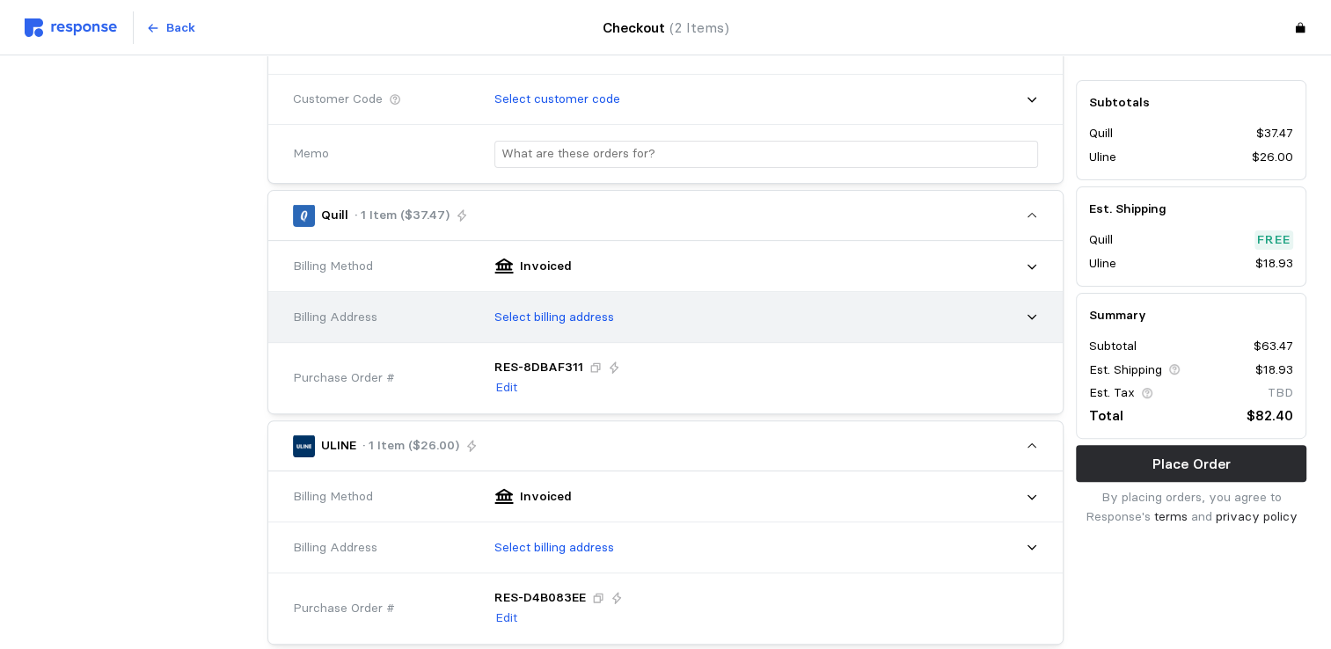
click at [571, 308] on p "Select billing address" at bounding box center [554, 317] width 120 height 19
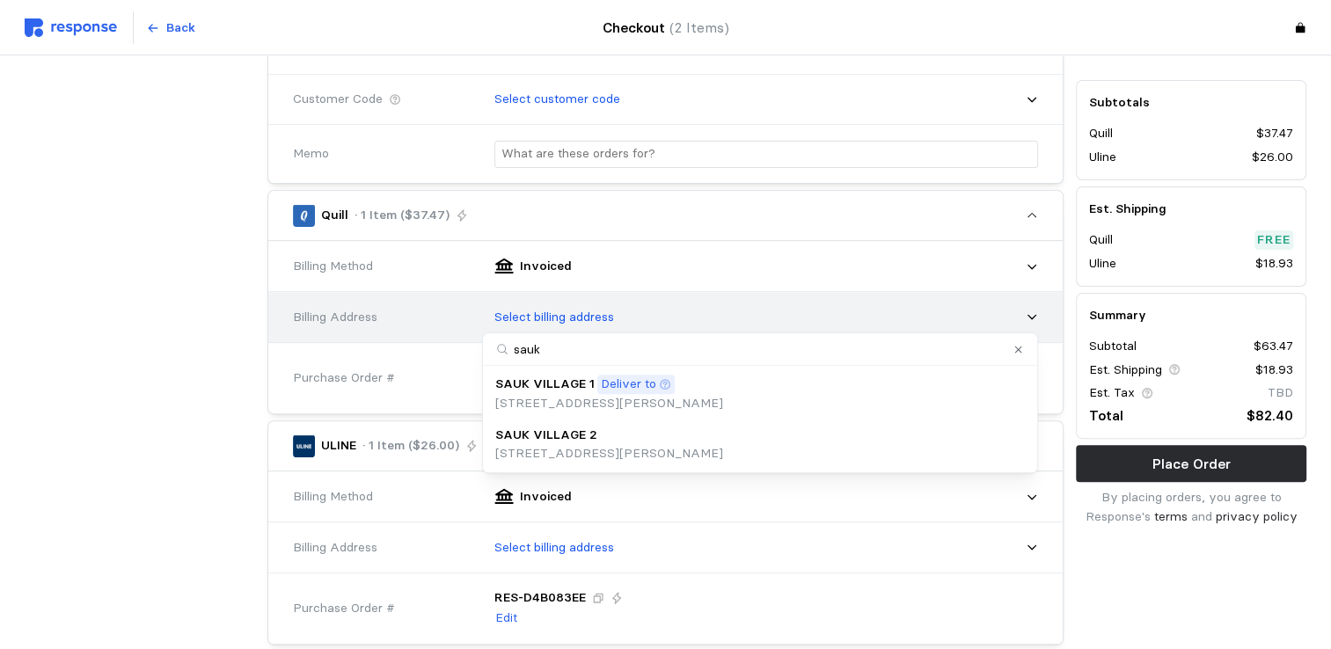
type input "sauk2"
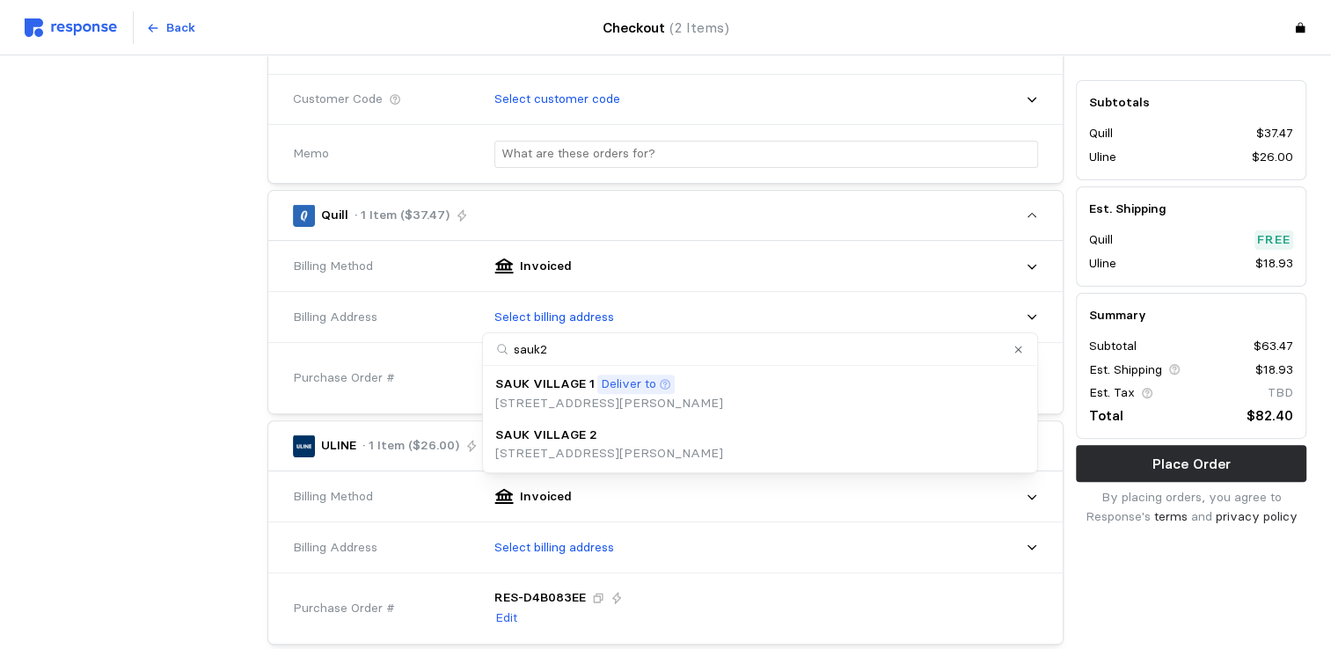
click at [559, 450] on p "[STREET_ADDRESS][PERSON_NAME]" at bounding box center [609, 453] width 228 height 19
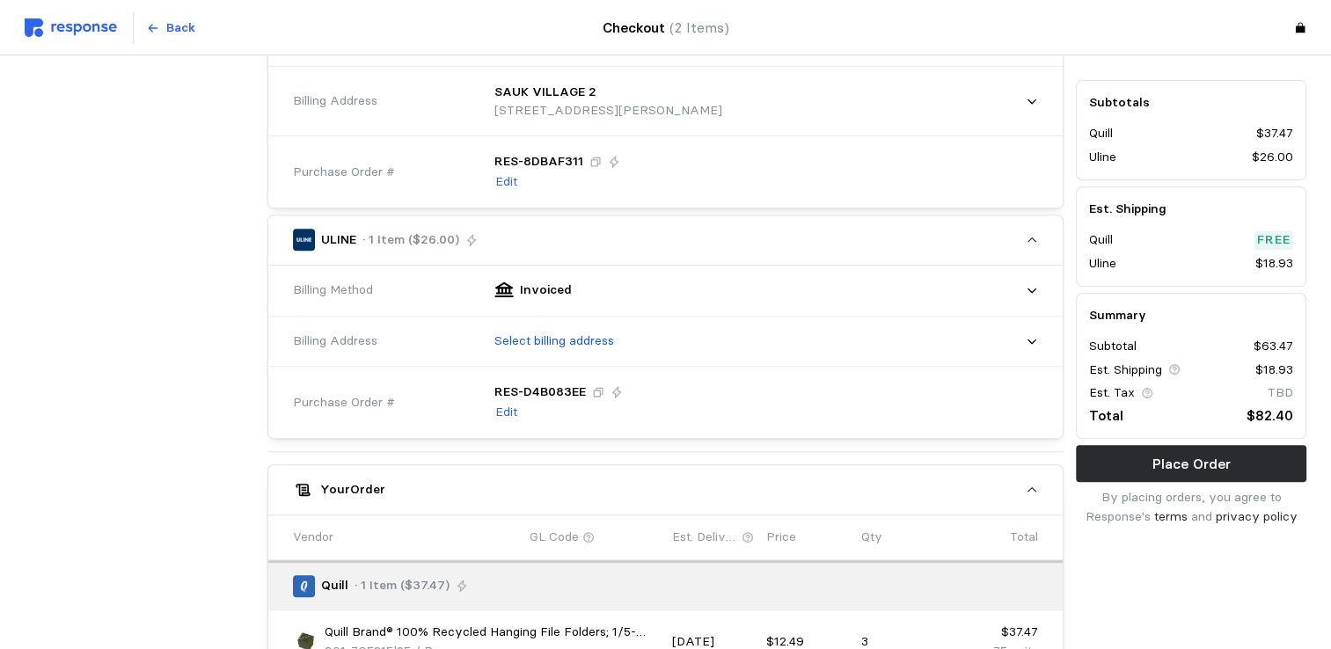
scroll to position [704, 0]
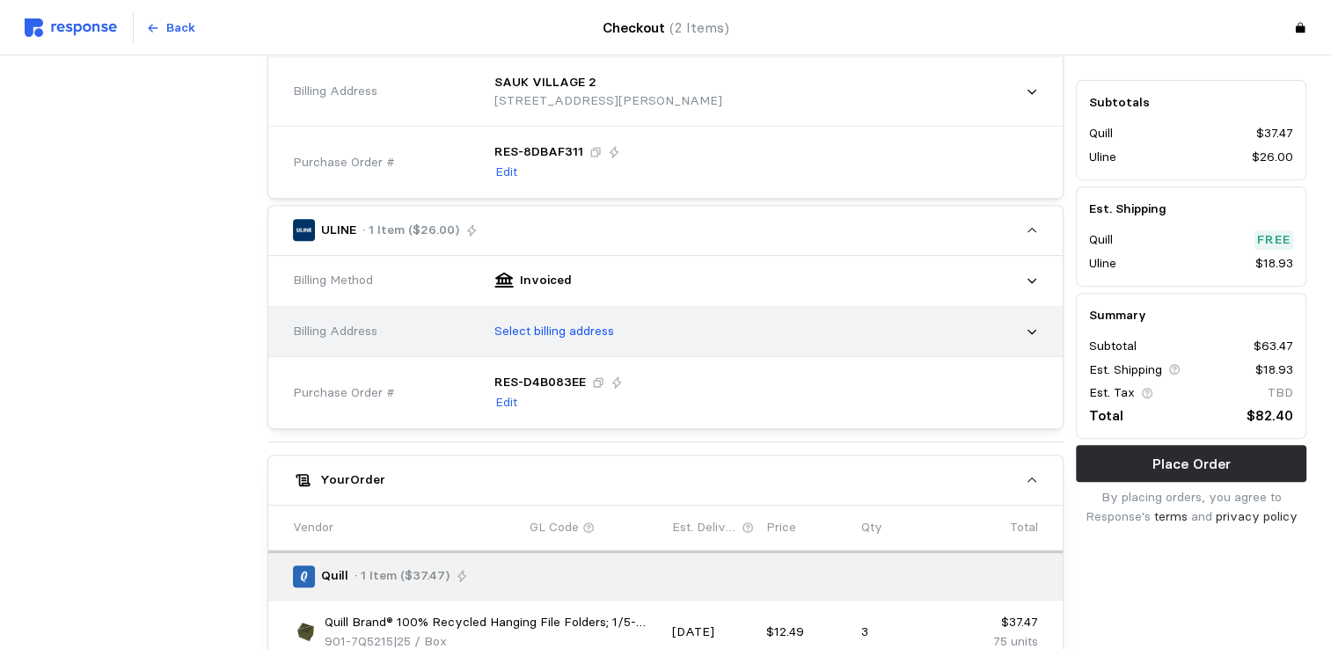
click at [550, 322] on p "Select billing address" at bounding box center [554, 331] width 120 height 19
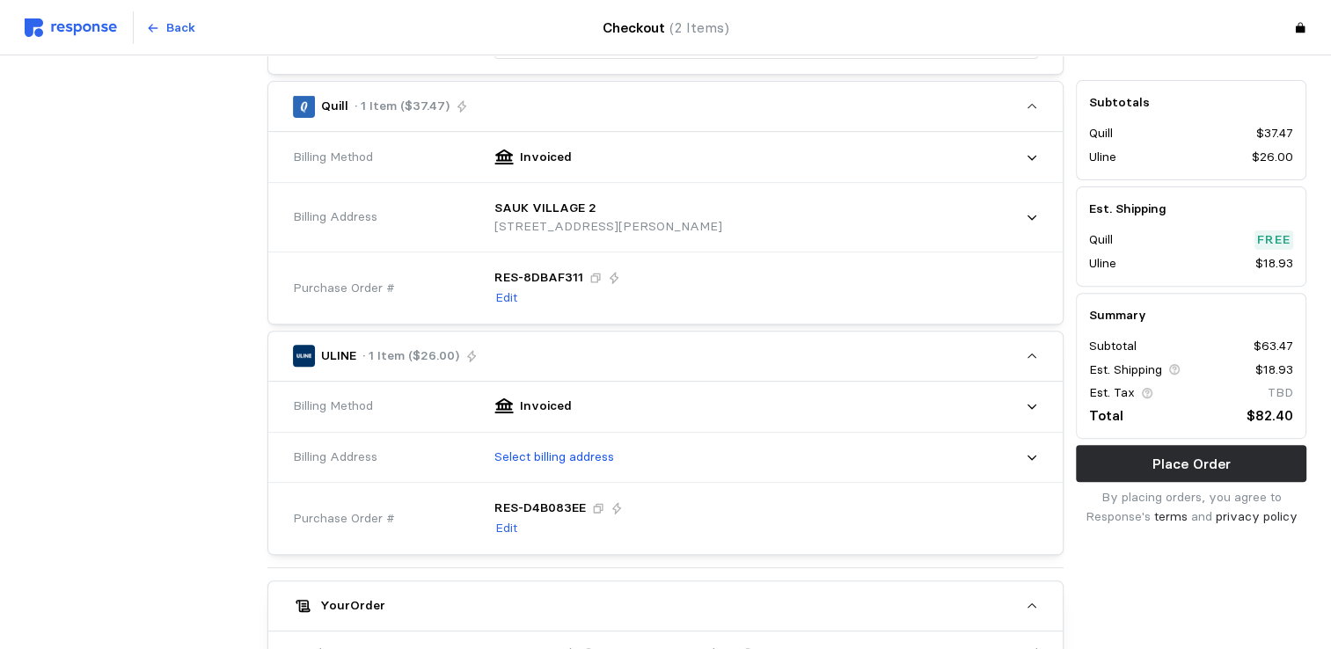
scroll to position [591, 0]
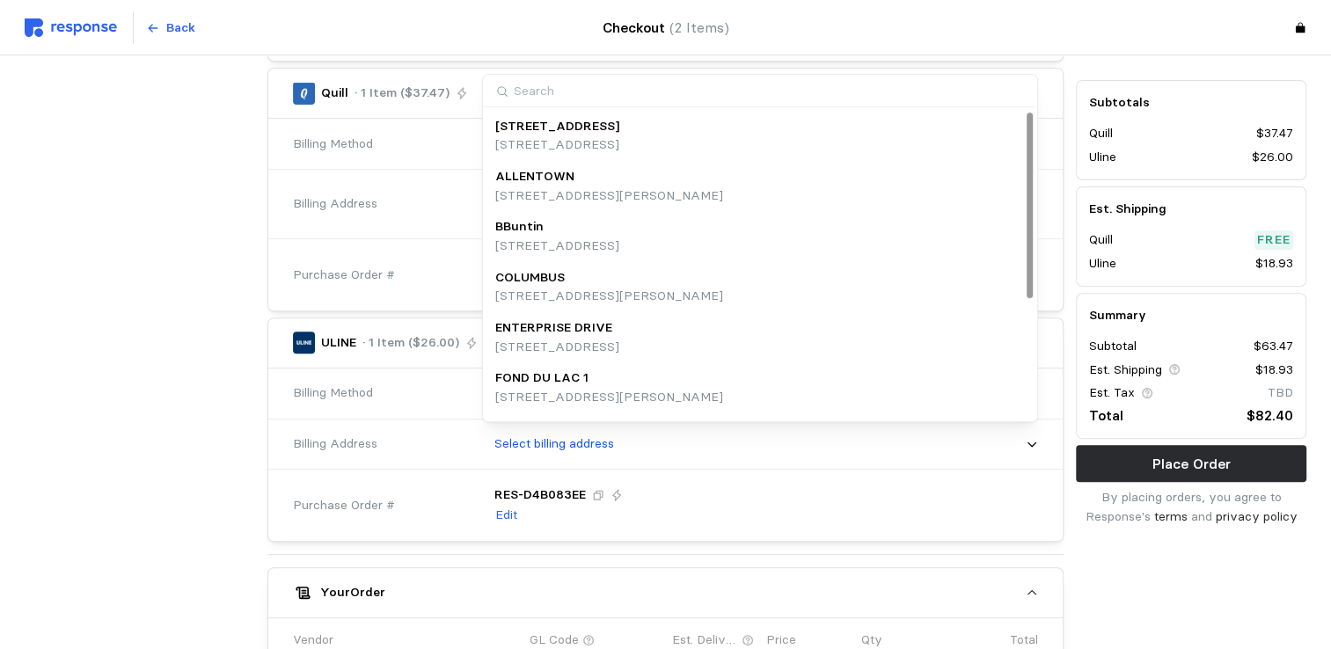
click at [545, 85] on input at bounding box center [759, 91] width 552 height 33
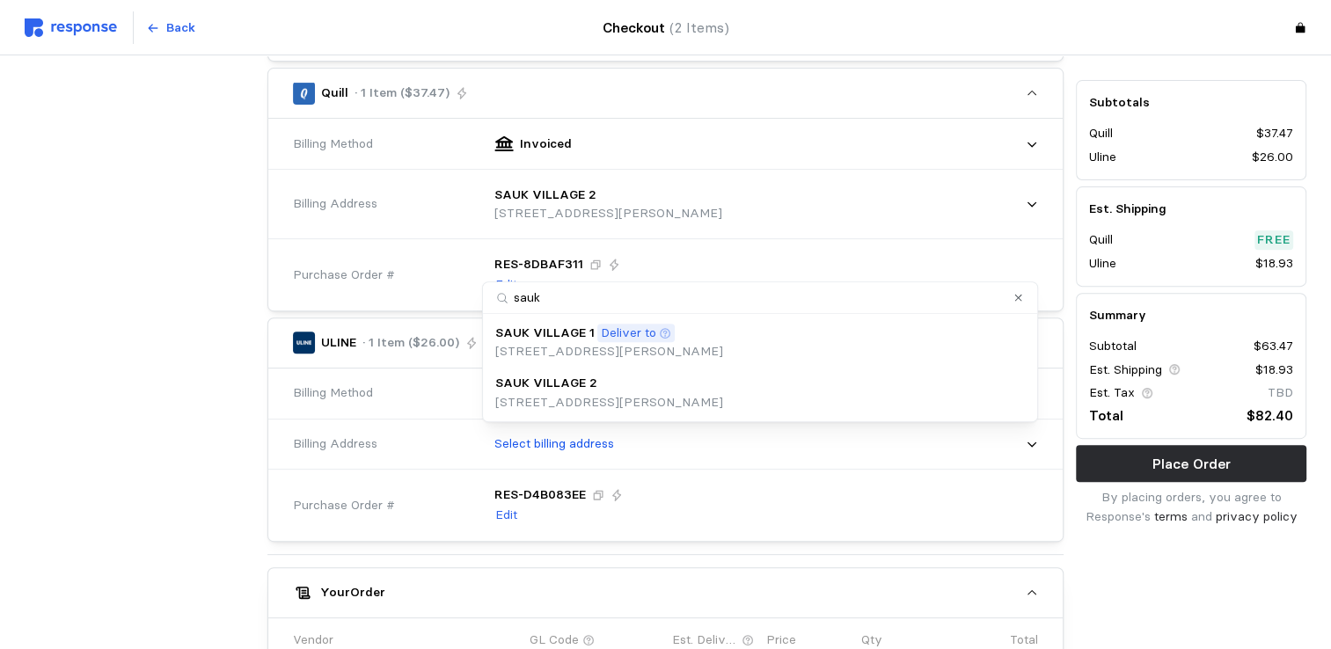
type input "sauk2"
click at [538, 382] on p "SAUK VILLAGE 2" at bounding box center [546, 383] width 102 height 19
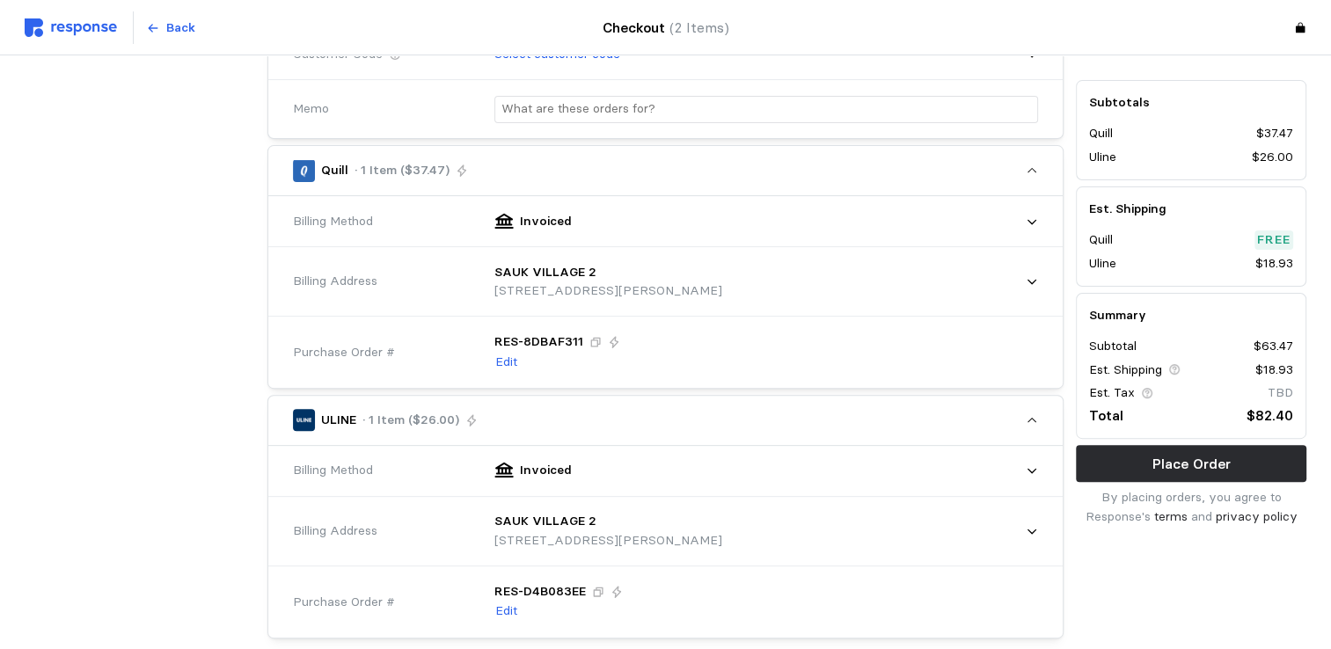
scroll to position [704, 0]
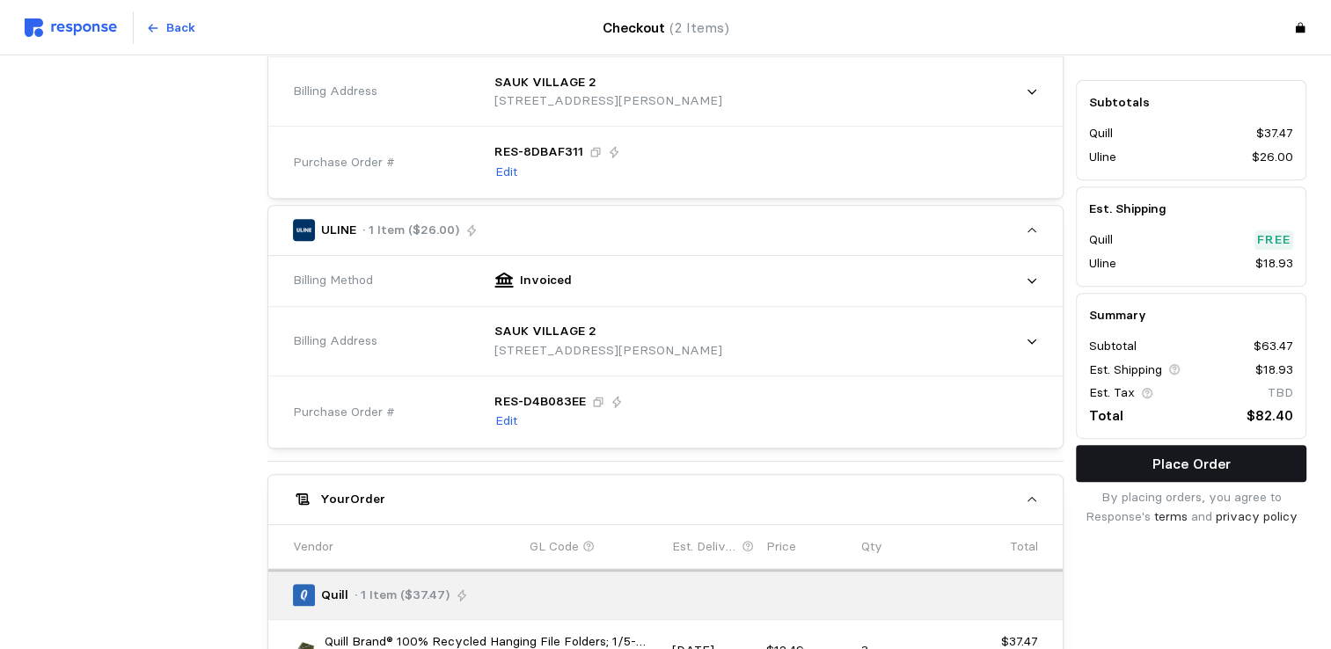
click at [1203, 459] on p "Place Order" at bounding box center [1191, 464] width 78 height 22
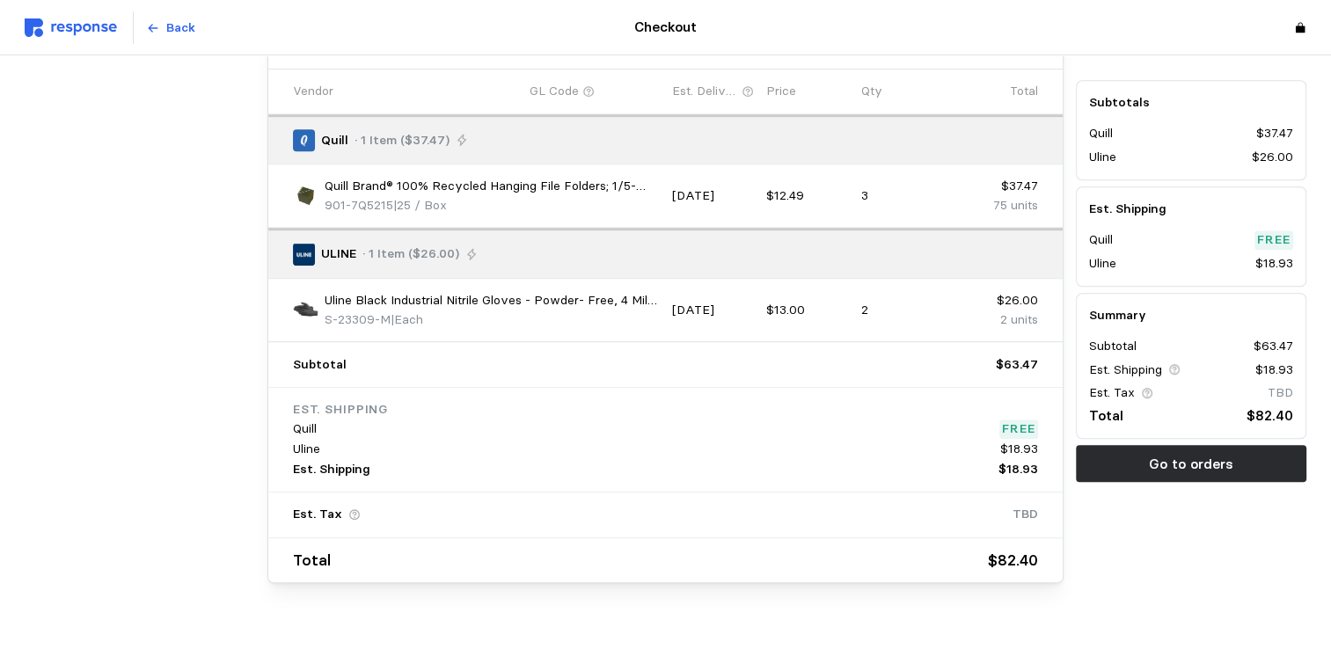
scroll to position [1179, 0]
